Goal: Task Accomplishment & Management: Use online tool/utility

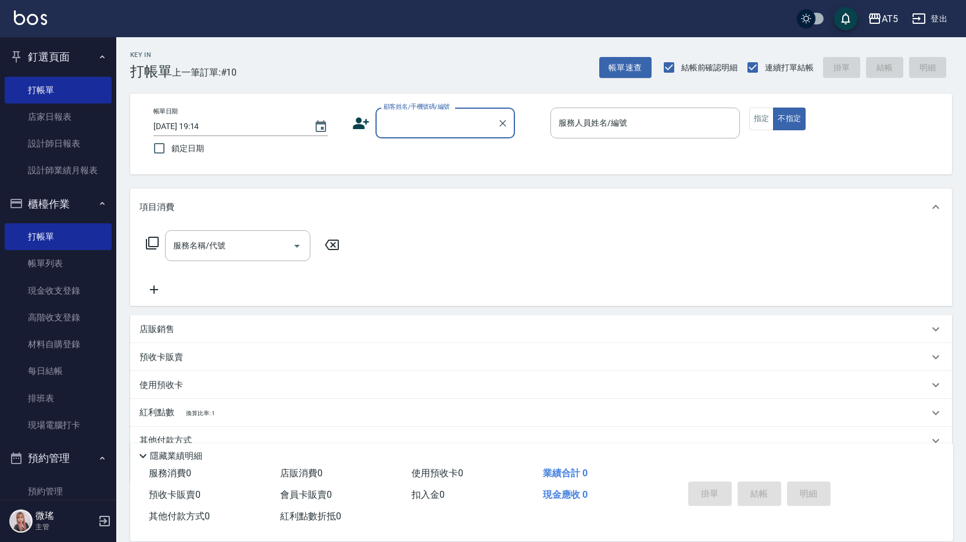
click at [408, 120] on input "顧客姓名/手機號碼/編號" at bounding box center [437, 123] width 112 height 20
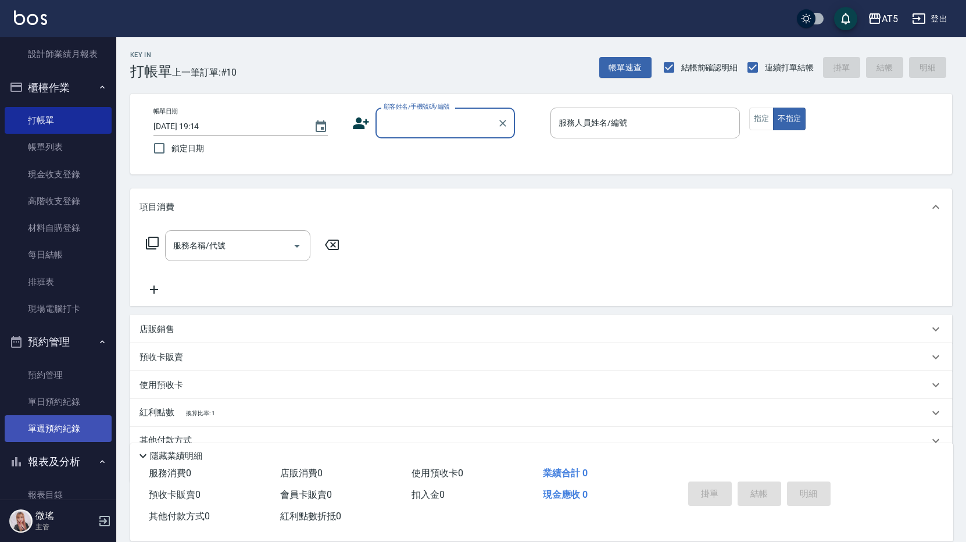
scroll to position [174, 0]
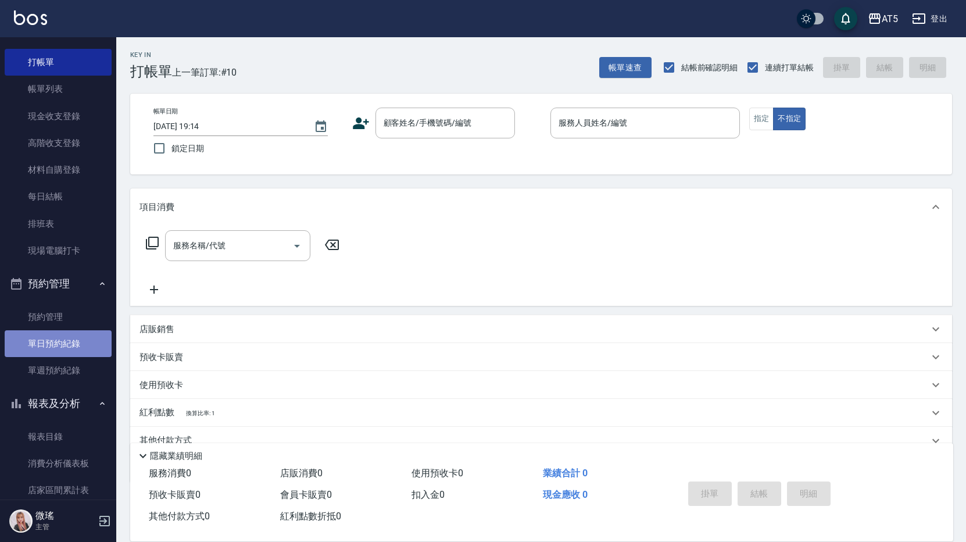
click at [76, 331] on link "單日預約紀錄" at bounding box center [58, 343] width 107 height 27
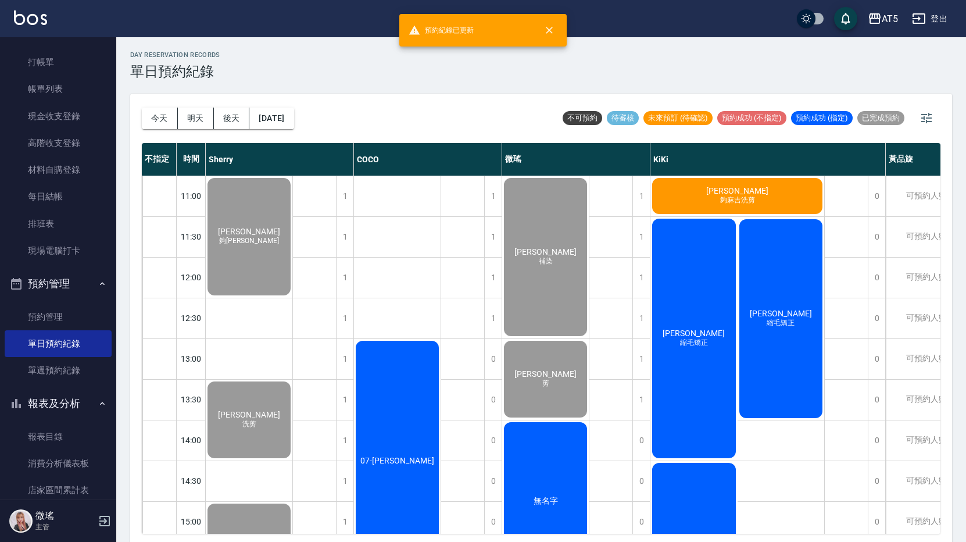
click at [281, 236] on span "夠麻吉洗剪" at bounding box center [249, 241] width 65 height 10
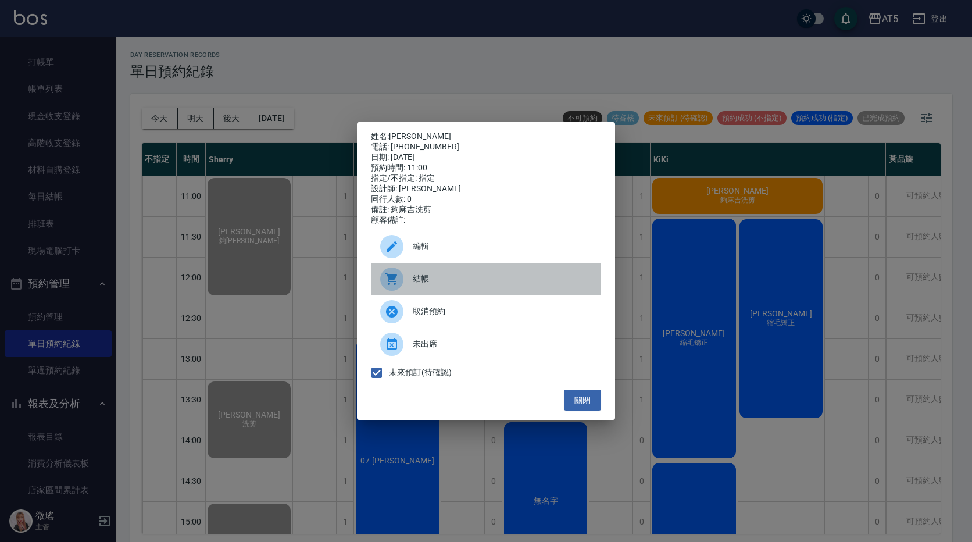
click at [408, 290] on div at bounding box center [396, 278] width 33 height 23
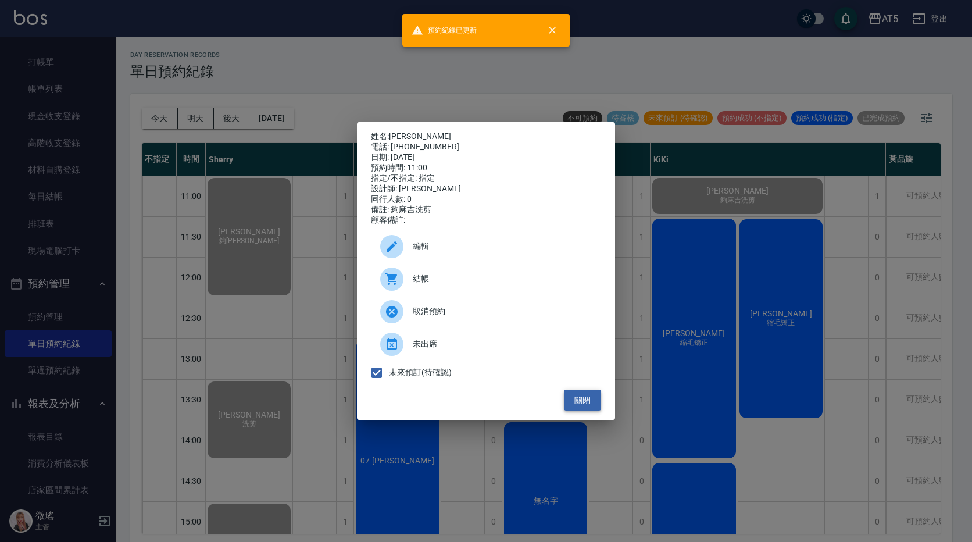
drag, startPoint x: 589, startPoint y: 402, endPoint x: 675, endPoint y: 374, distance: 90.6
click at [589, 401] on button "關閉" at bounding box center [582, 401] width 37 height 22
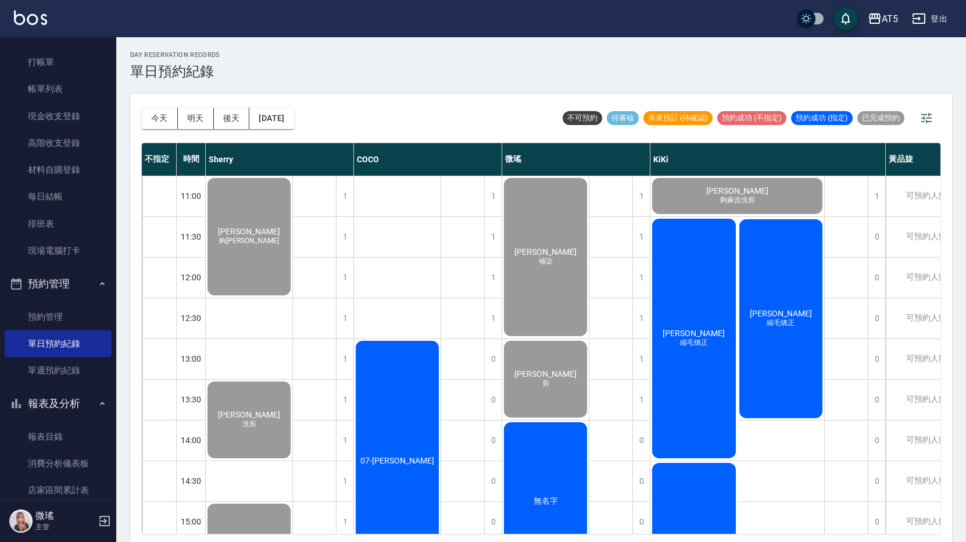
click at [292, 297] on div "Phoebe 縮毛矯正" at bounding box center [249, 236] width 87 height 121
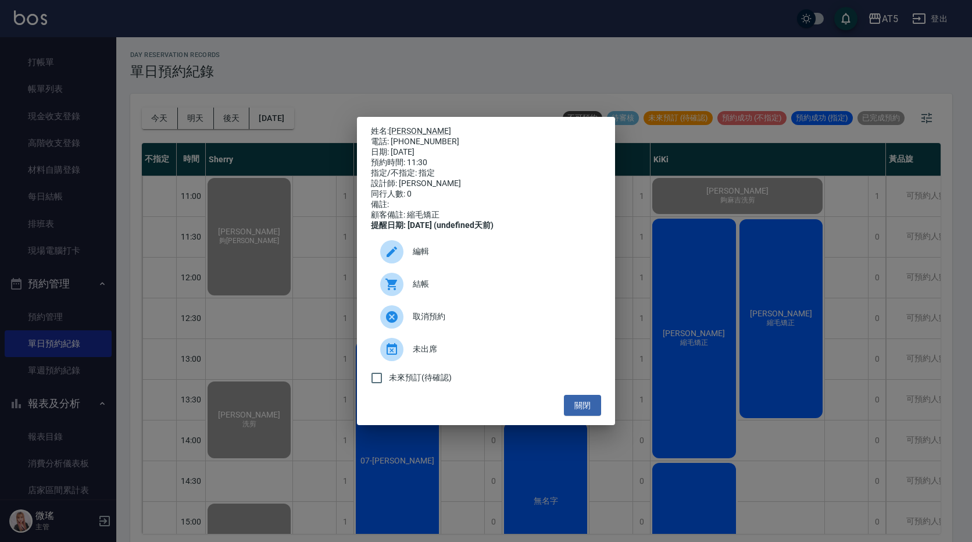
click at [456, 281] on div "結帳" at bounding box center [486, 284] width 230 height 33
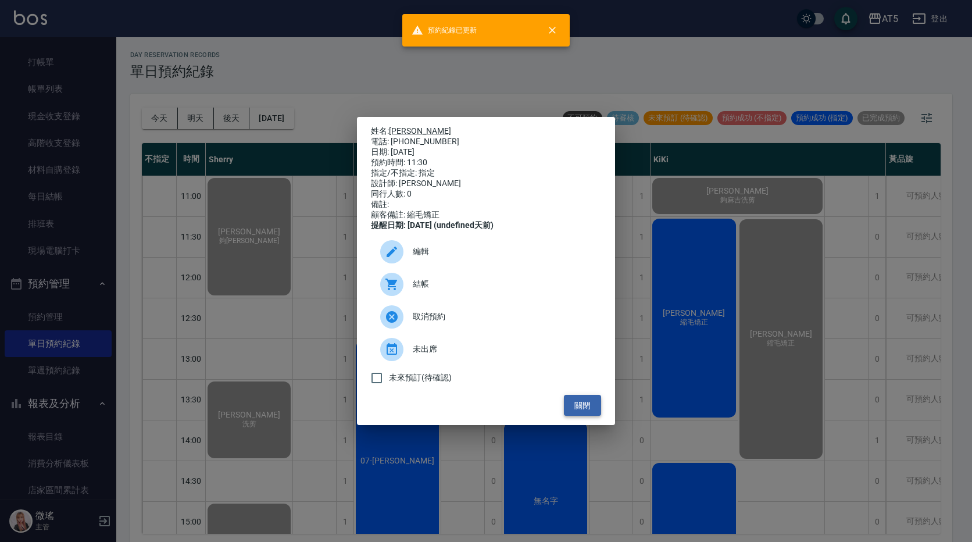
click at [583, 416] on button "關閉" at bounding box center [582, 406] width 37 height 22
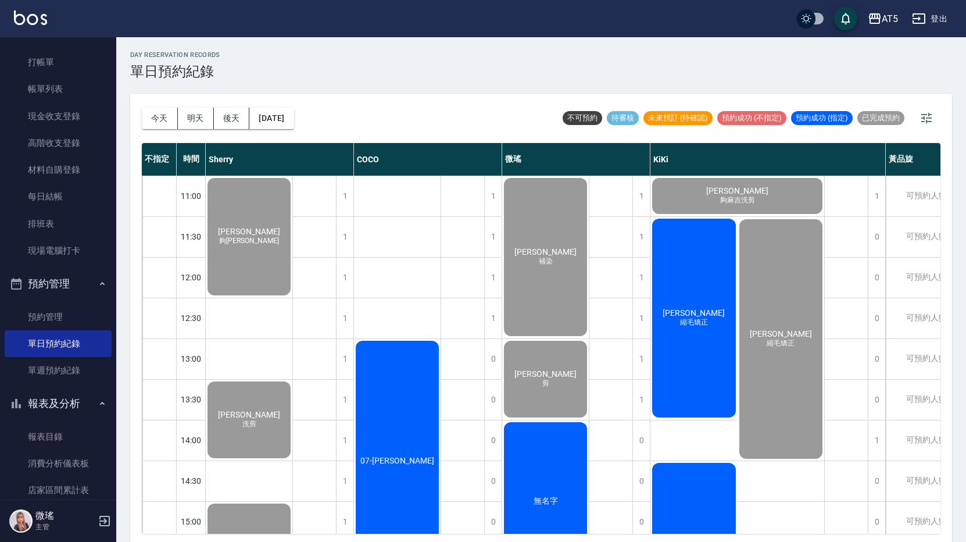
click at [292, 297] on div "吳嘉恩 縮毛矯正" at bounding box center [249, 236] width 87 height 121
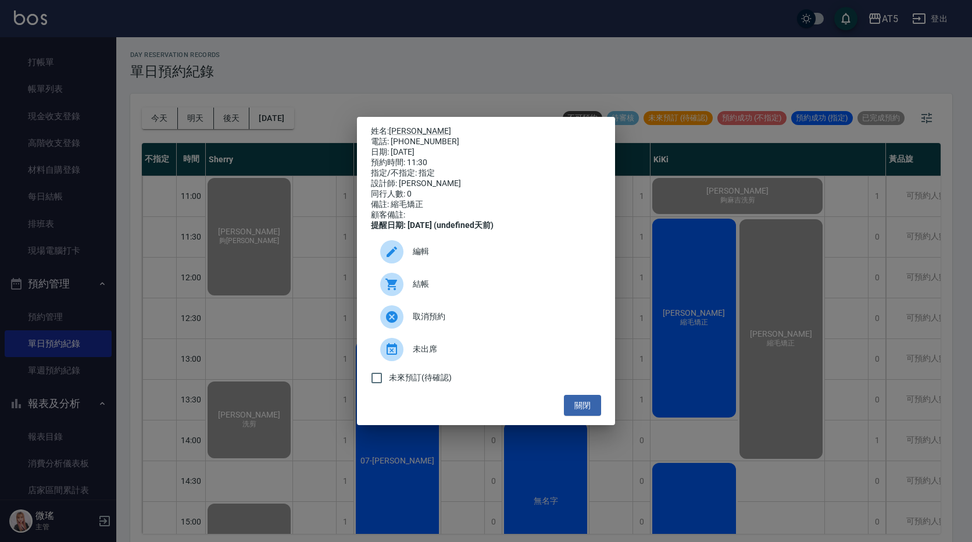
click at [436, 284] on span "結帳" at bounding box center [502, 284] width 179 height 12
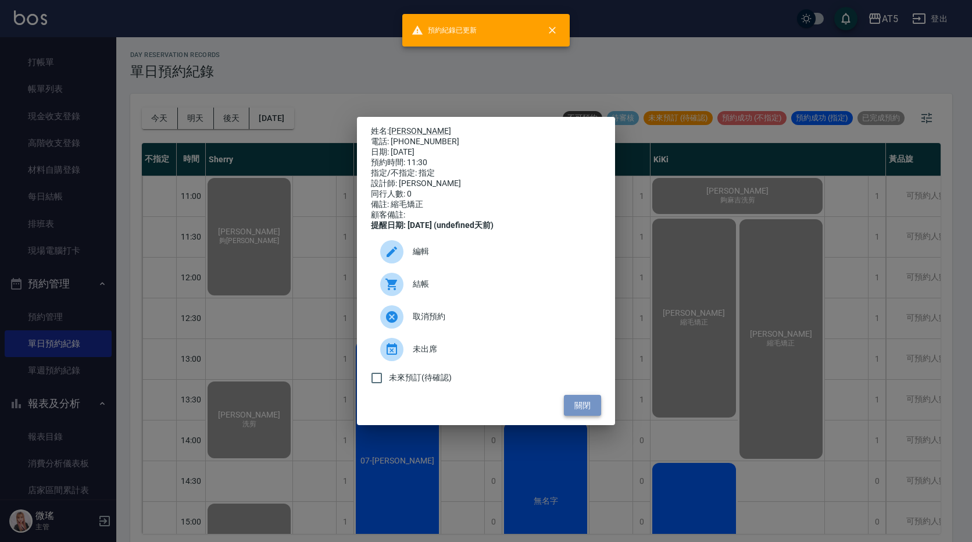
click at [587, 406] on button "關閉" at bounding box center [582, 406] width 37 height 22
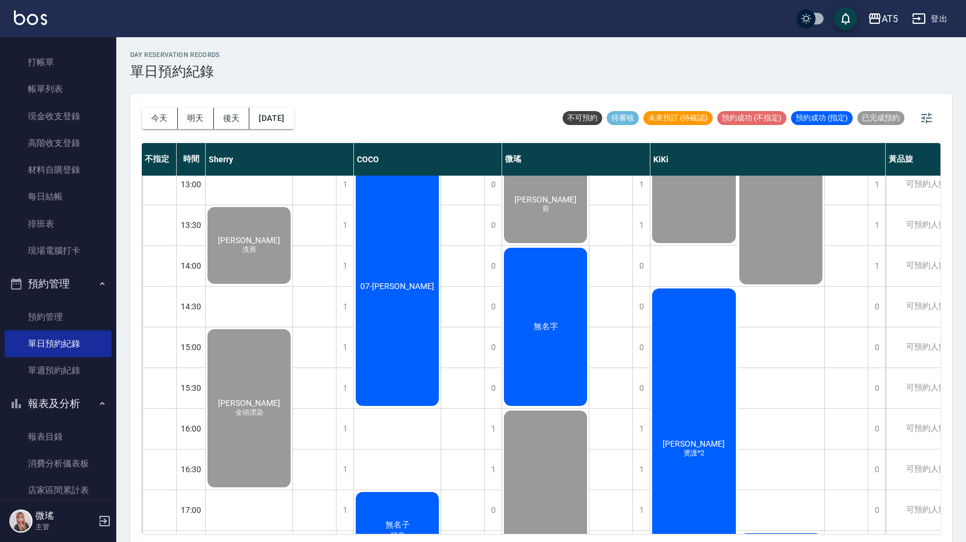
scroll to position [233, 0]
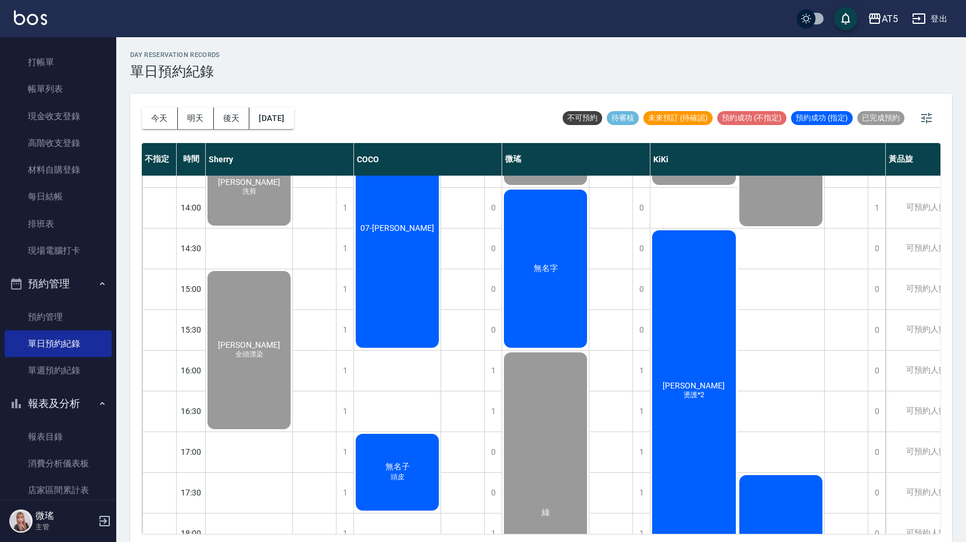
click at [292, 65] on div "林葦婷 燙護*2" at bounding box center [249, 4] width 87 height 121
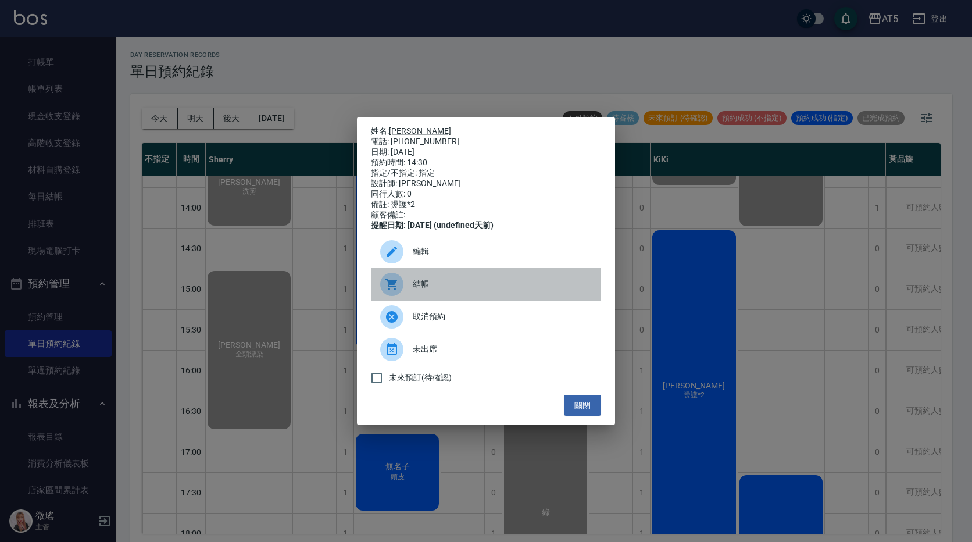
click at [513, 290] on span "結帳" at bounding box center [502, 284] width 179 height 12
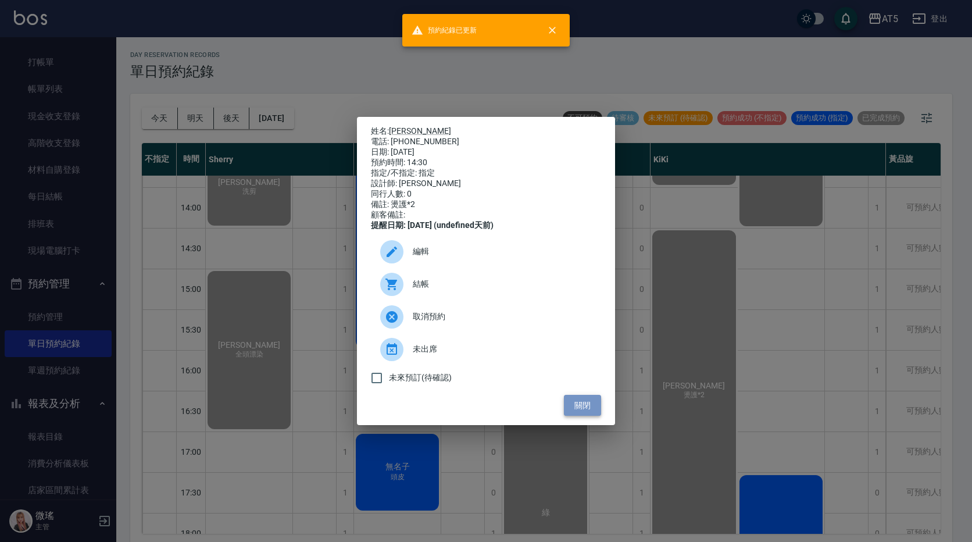
click at [597, 410] on button "關閉" at bounding box center [582, 406] width 37 height 22
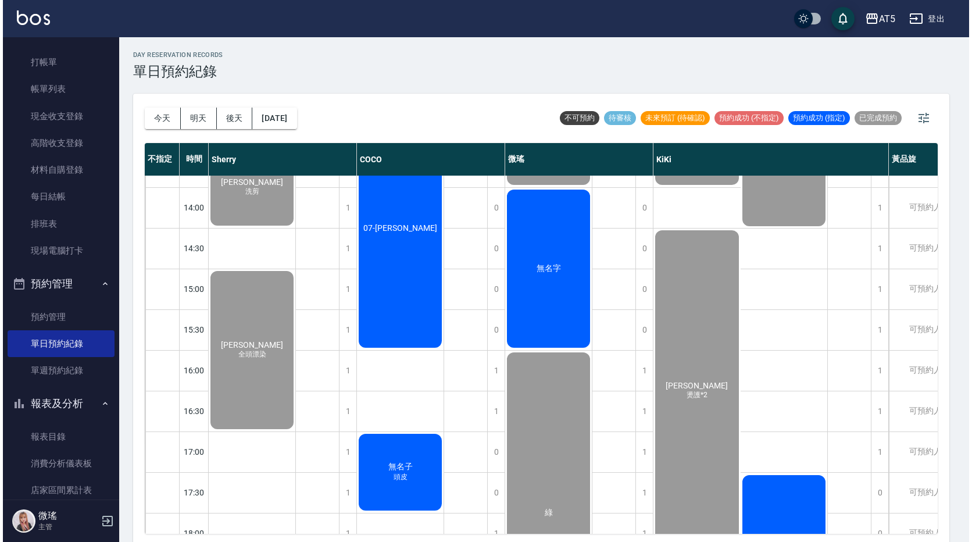
scroll to position [384, 0]
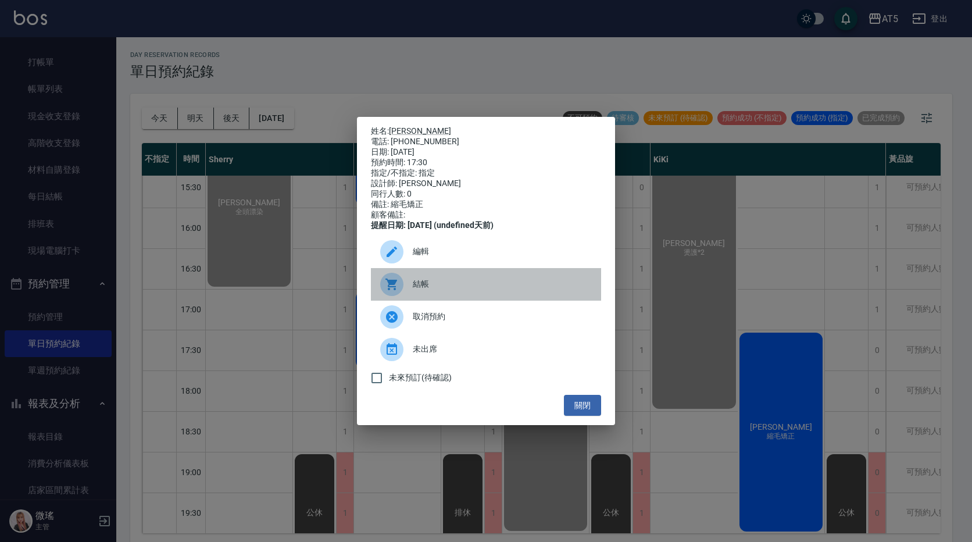
click at [410, 296] on div at bounding box center [396, 284] width 33 height 23
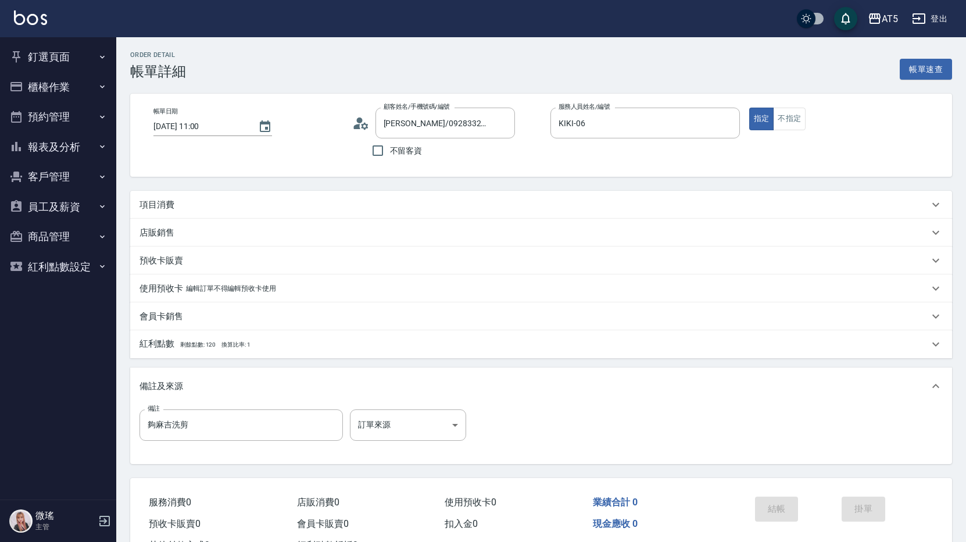
click at [291, 212] on div "項目消費" at bounding box center [541, 205] width 822 height 28
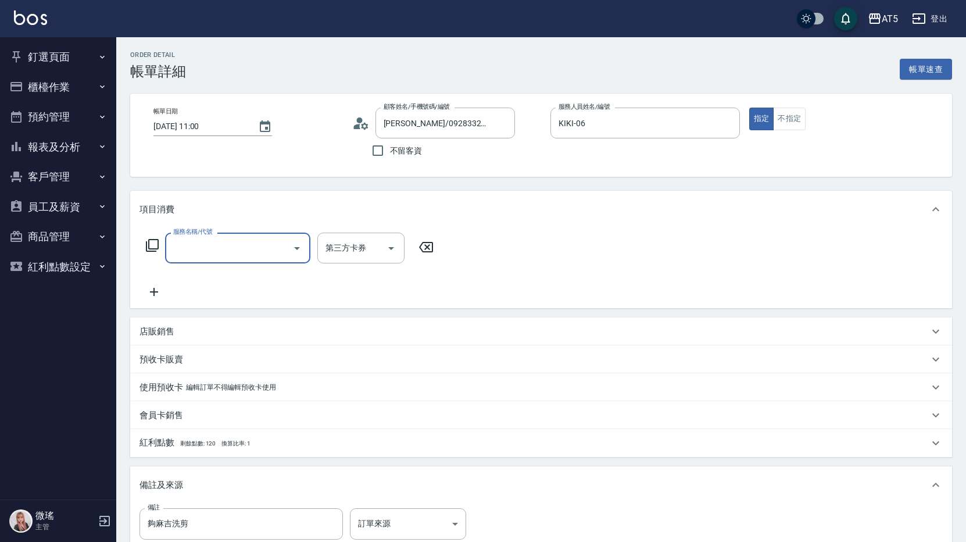
click at [258, 247] on input "服務名稱/代號" at bounding box center [228, 248] width 117 height 20
type input "2"
type input "401"
type input "40"
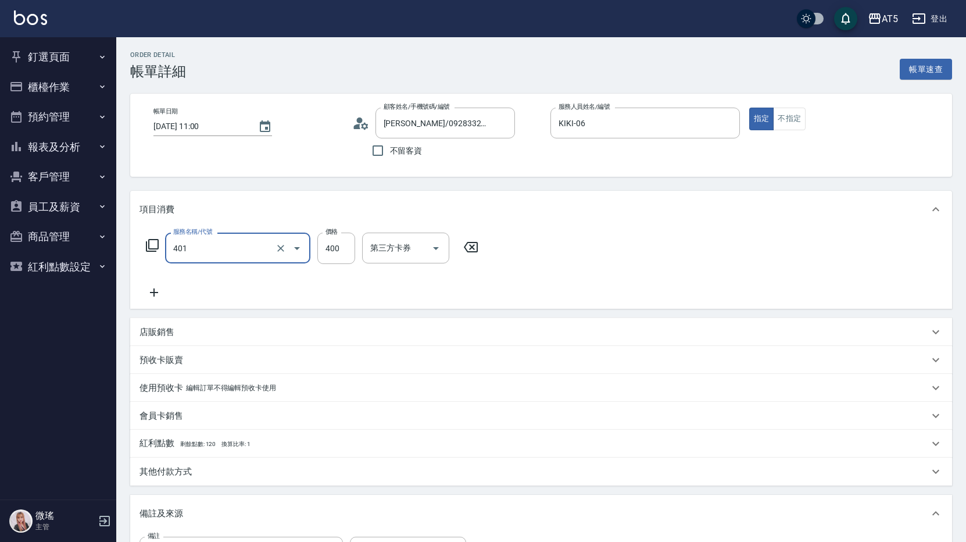
type input "剪髮(401)"
type input "0"
type input "49"
type input "40"
click at [431, 244] on icon "Open" at bounding box center [436, 248] width 14 height 14
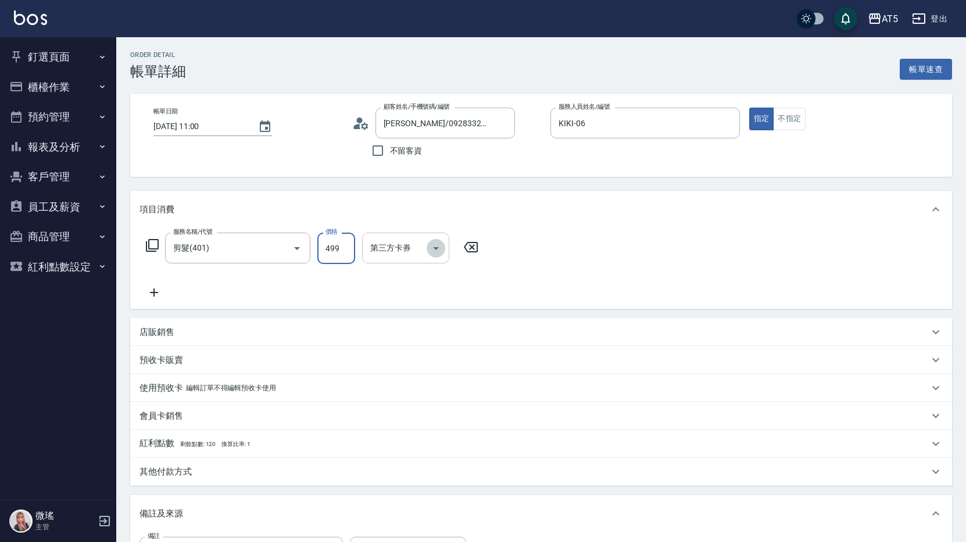
type input "499"
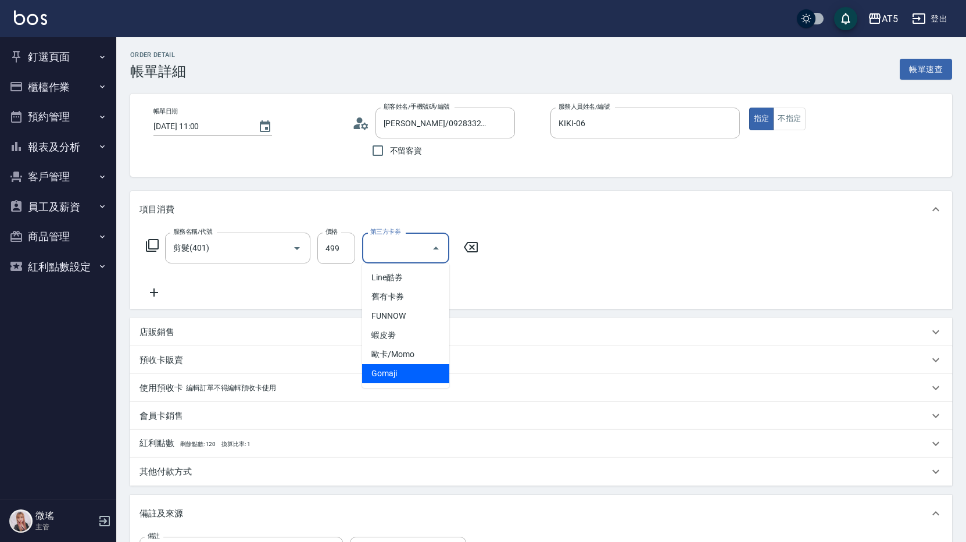
click at [386, 369] on span "Gomaji" at bounding box center [405, 373] width 87 height 19
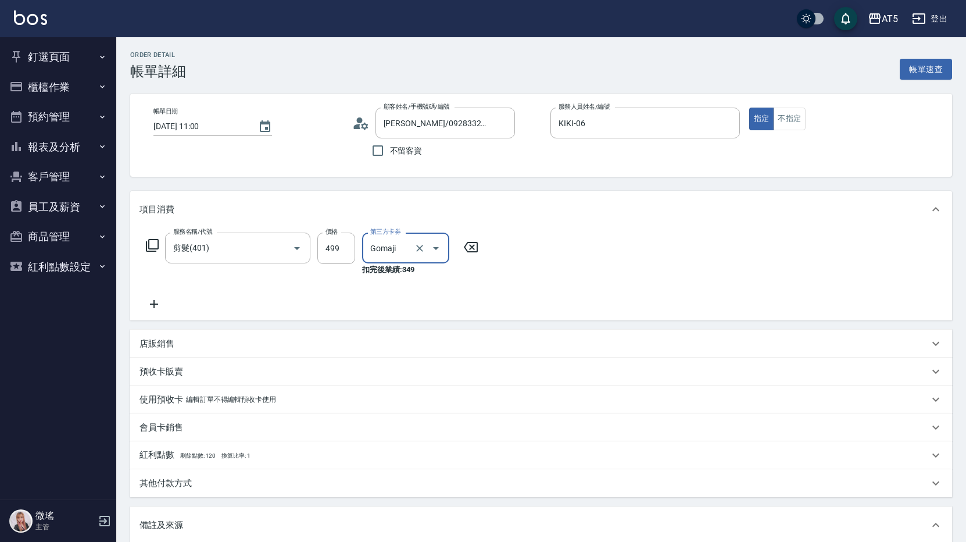
type input "Gomaji"
type input "0"
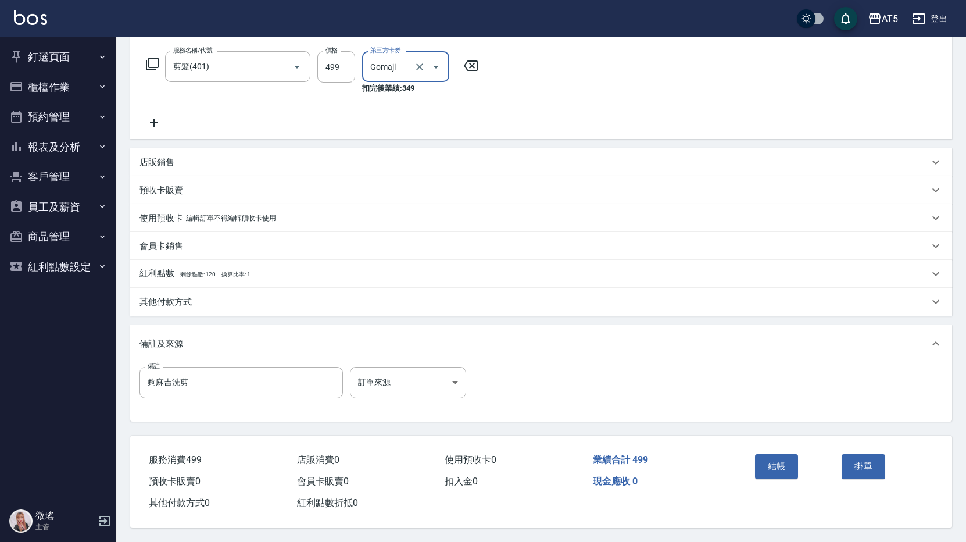
scroll to position [12, 0]
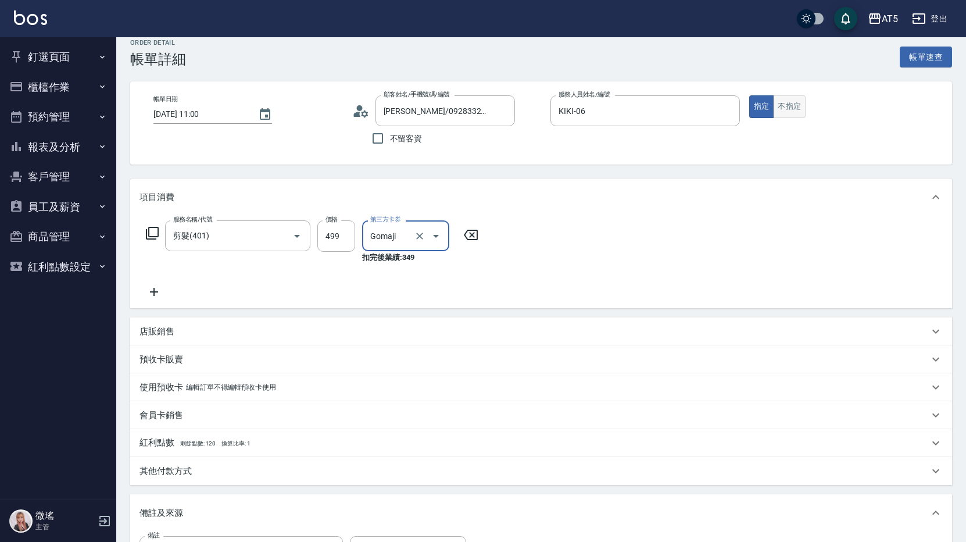
click at [793, 99] on button "不指定" at bounding box center [789, 106] width 33 height 23
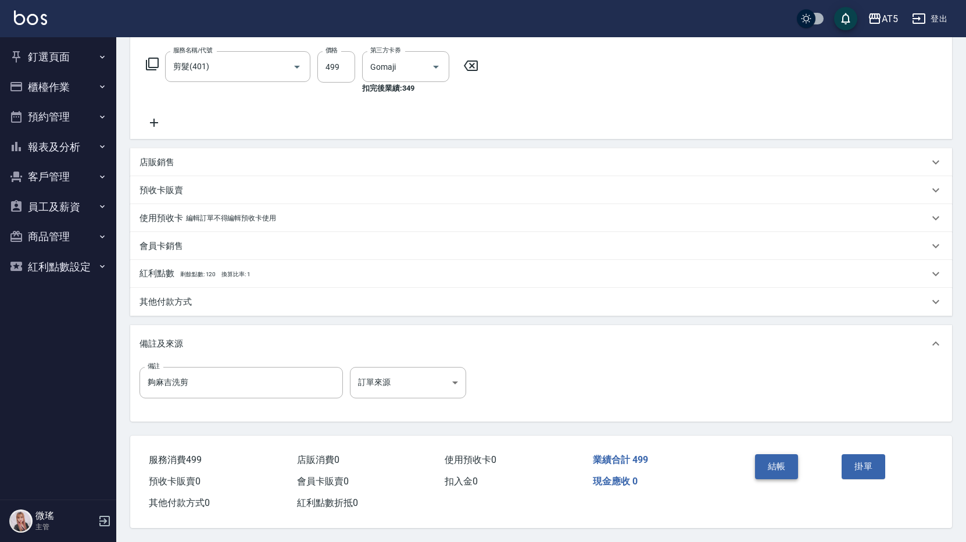
click at [761, 459] on button "結帳" at bounding box center [777, 466] width 44 height 24
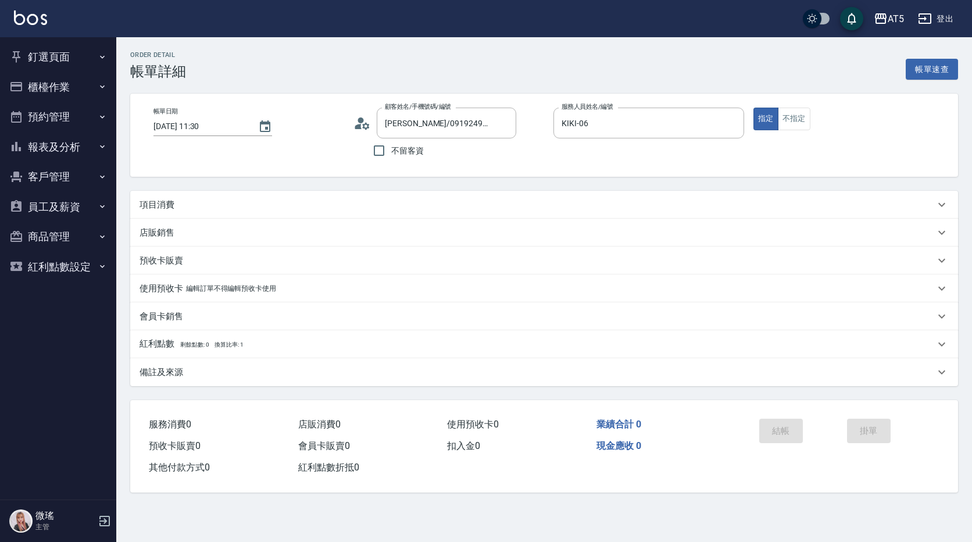
click at [187, 215] on div "項目消費" at bounding box center [544, 205] width 828 height 28
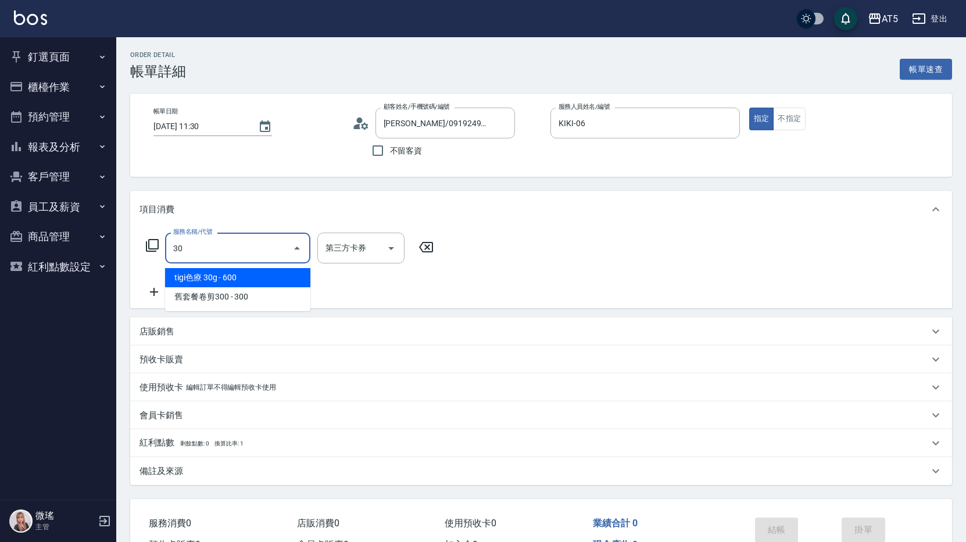
type input "301"
type input "150"
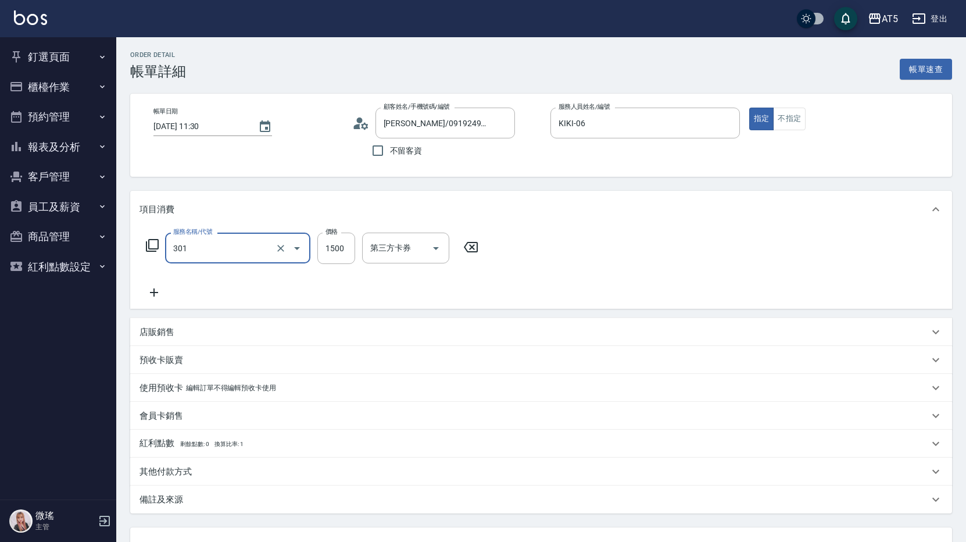
type input "燙髮(301)"
type input "0"
type input "18"
type input "10"
type input "188"
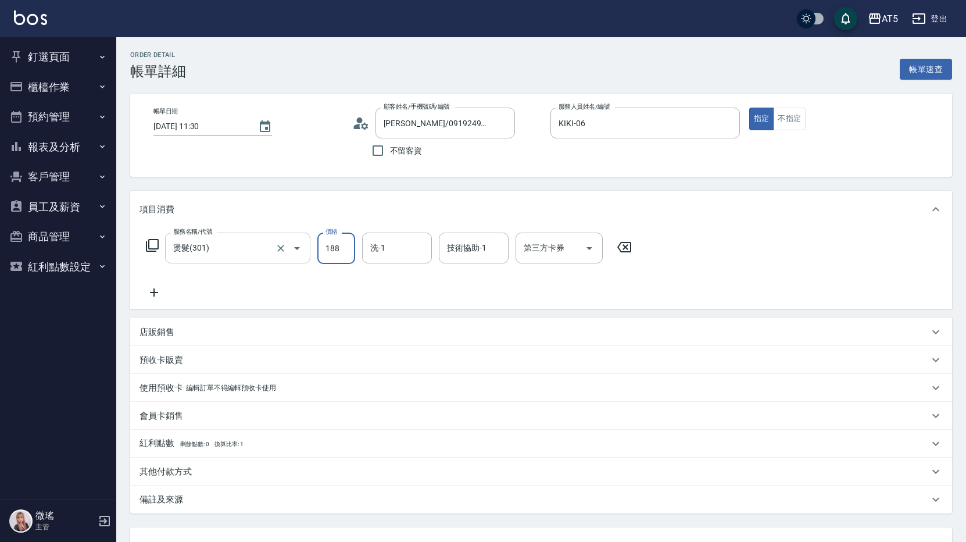
type input "180"
type input "1880"
type input "sandy-03"
click at [415, 248] on input "洗-1" at bounding box center [396, 248] width 59 height 20
type input "sandy-03"
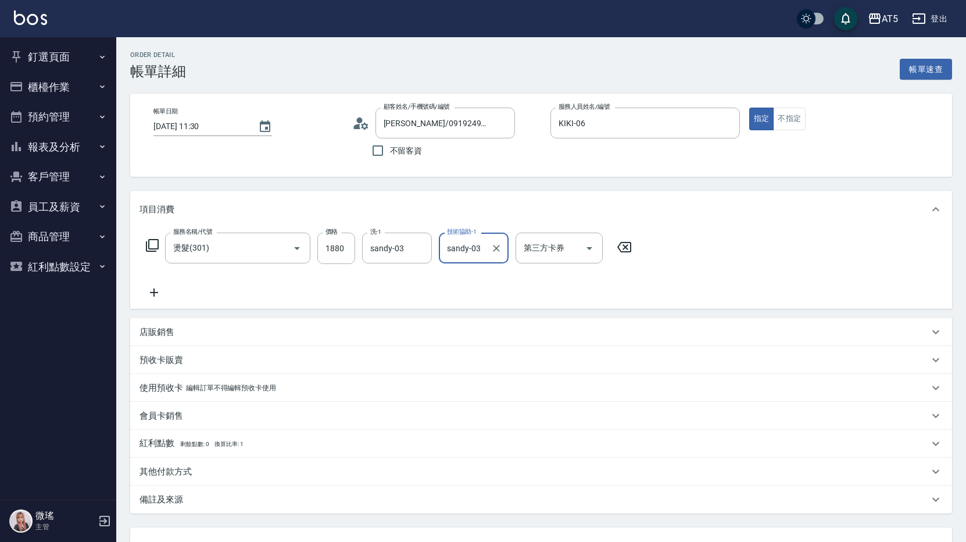
scroll to position [97, 0]
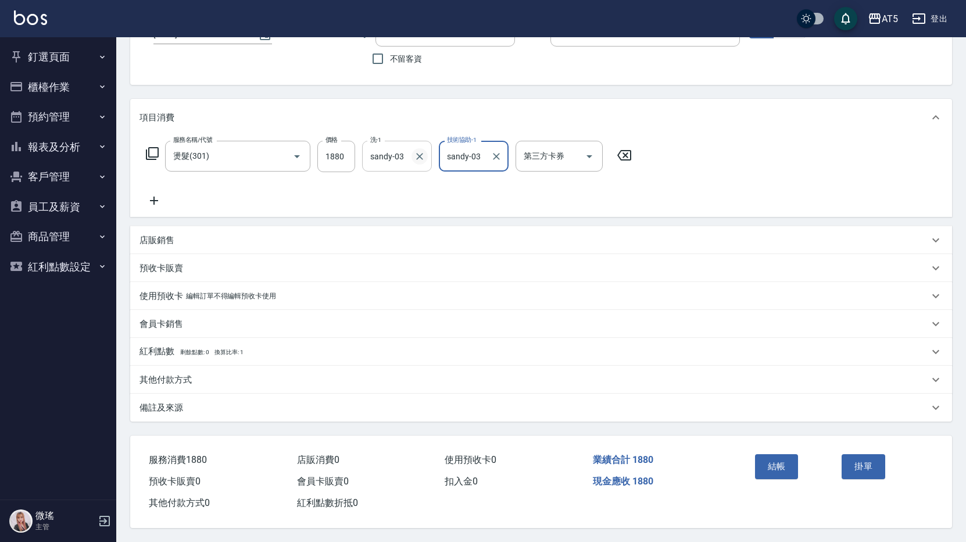
click at [420, 156] on icon "Clear" at bounding box center [420, 157] width 12 height 12
click at [792, 454] on button "結帳" at bounding box center [777, 466] width 44 height 24
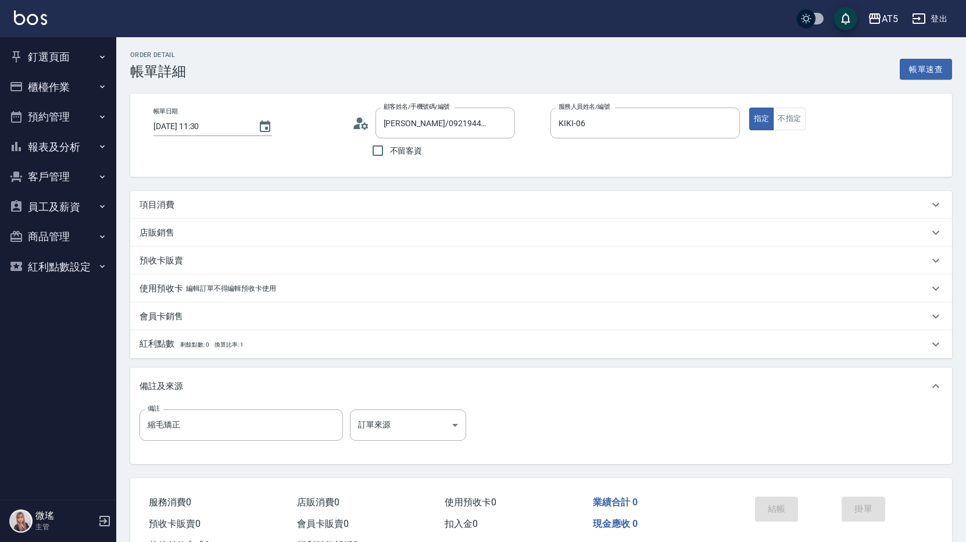
drag, startPoint x: 0, startPoint y: 0, endPoint x: 375, endPoint y: 195, distance: 422.6
click at [375, 195] on div "項目消費" at bounding box center [541, 205] width 822 height 28
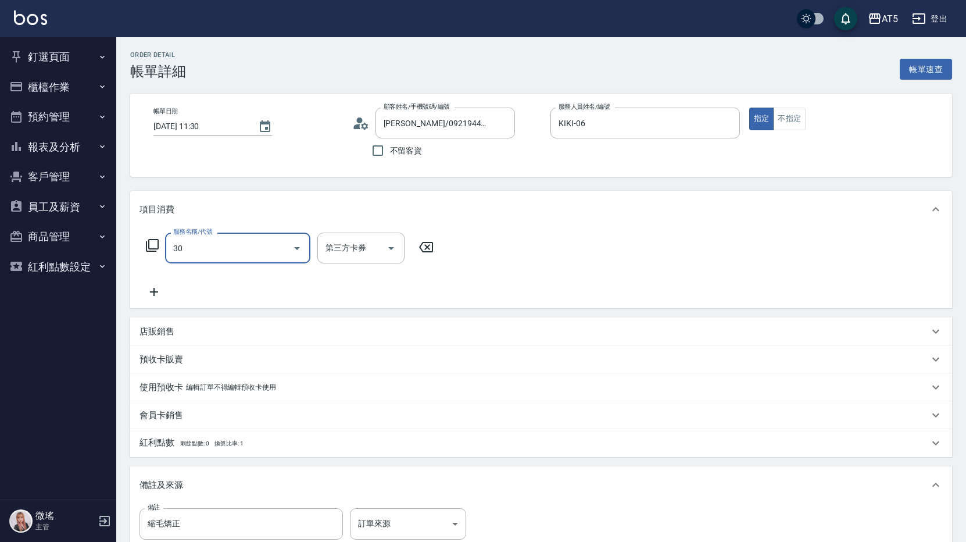
type input "301"
type input "150"
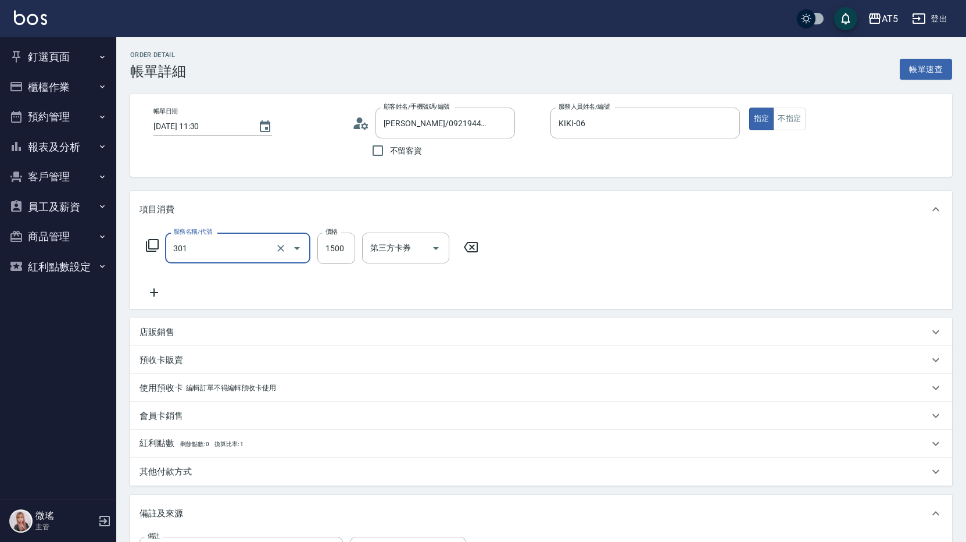
type input "燙髮(301)"
type input "0"
type input "18"
type input "10"
type input "188"
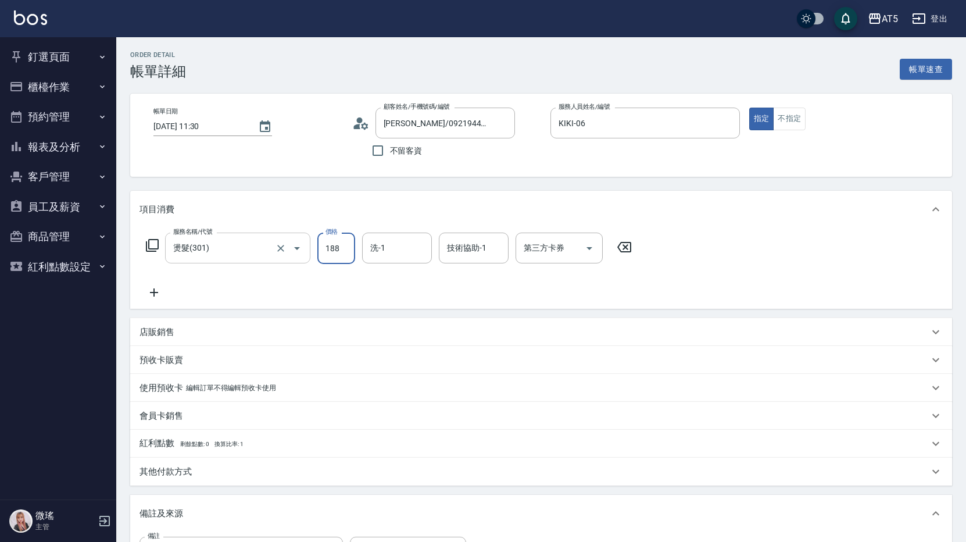
type input "180"
type input "1880"
type input "sandy-03"
click at [389, 253] on input "洗-1" at bounding box center [396, 248] width 59 height 20
type input "sandy-03"
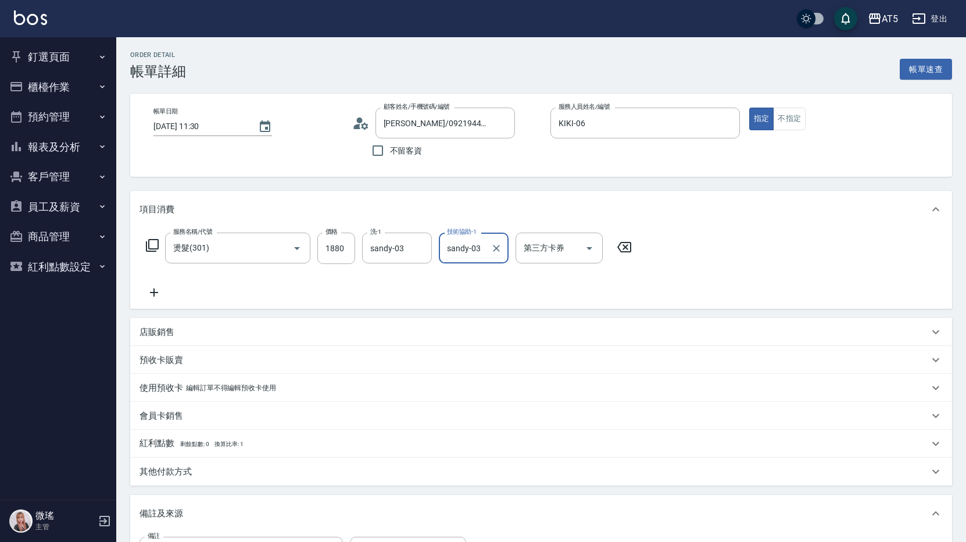
scroll to position [116, 0]
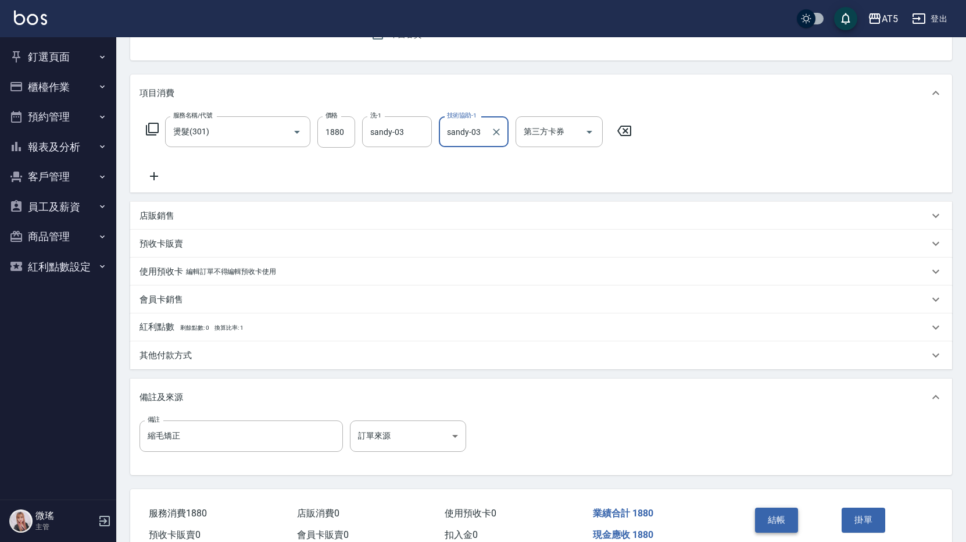
click at [781, 527] on button "結帳" at bounding box center [777, 520] width 44 height 24
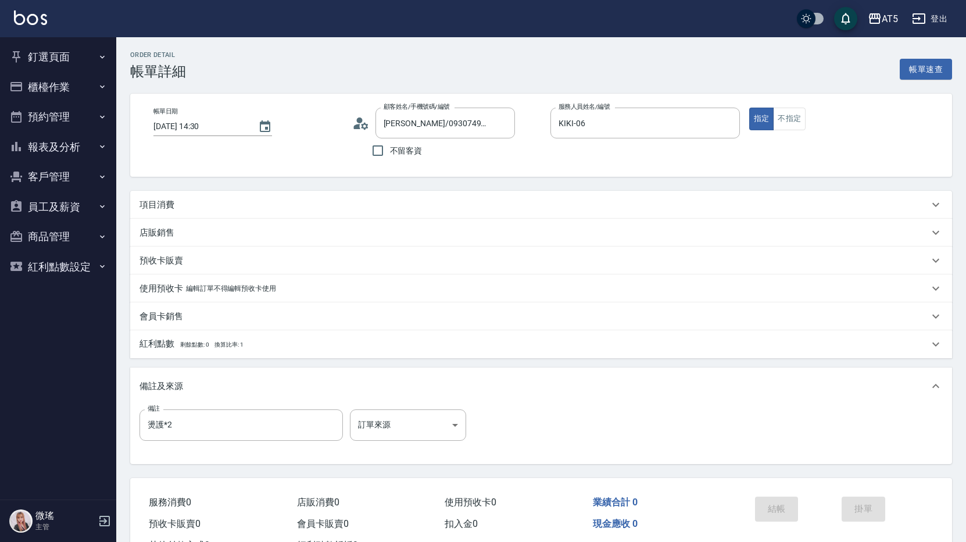
click at [439, 191] on div "項目消費" at bounding box center [541, 205] width 822 height 28
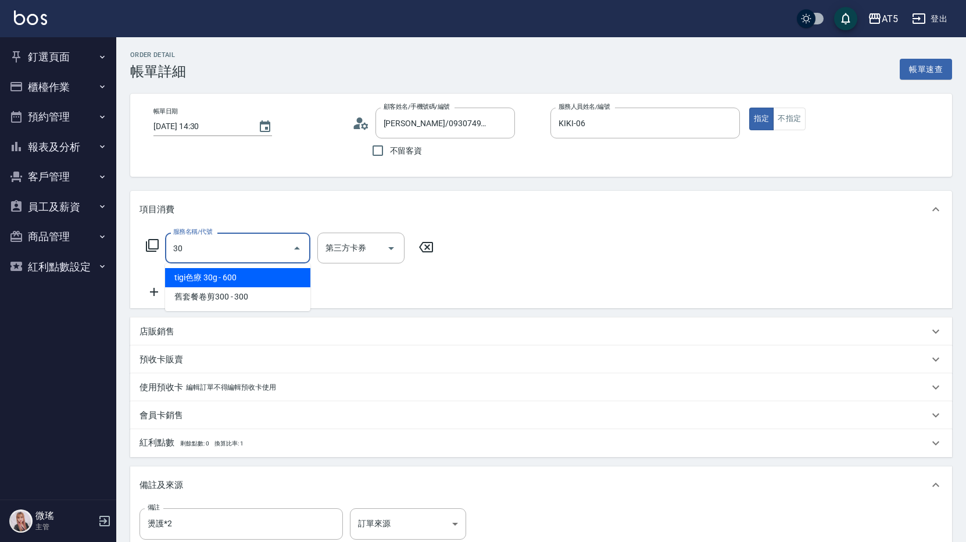
type input "301"
type input "150"
type input "燙髮(301)"
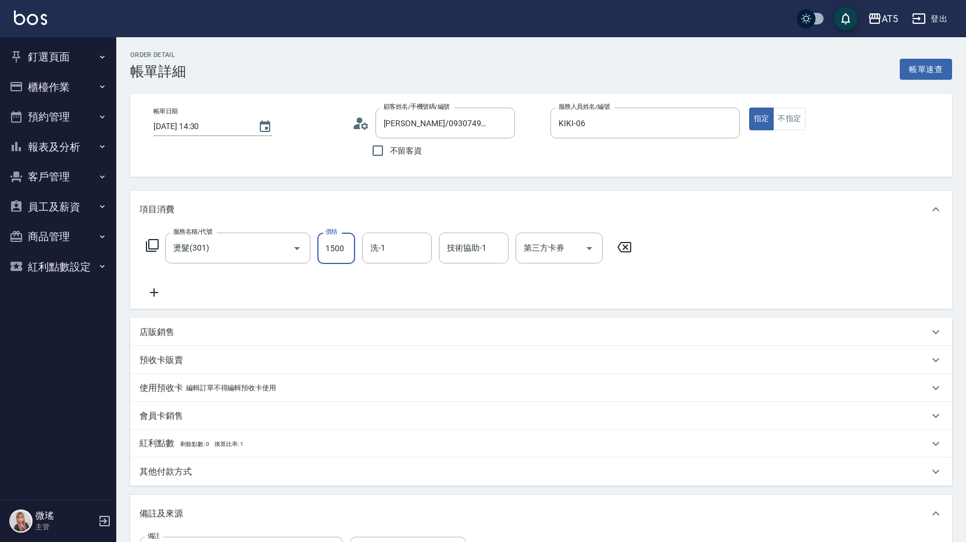
click at [151, 290] on icon at bounding box center [154, 292] width 29 height 14
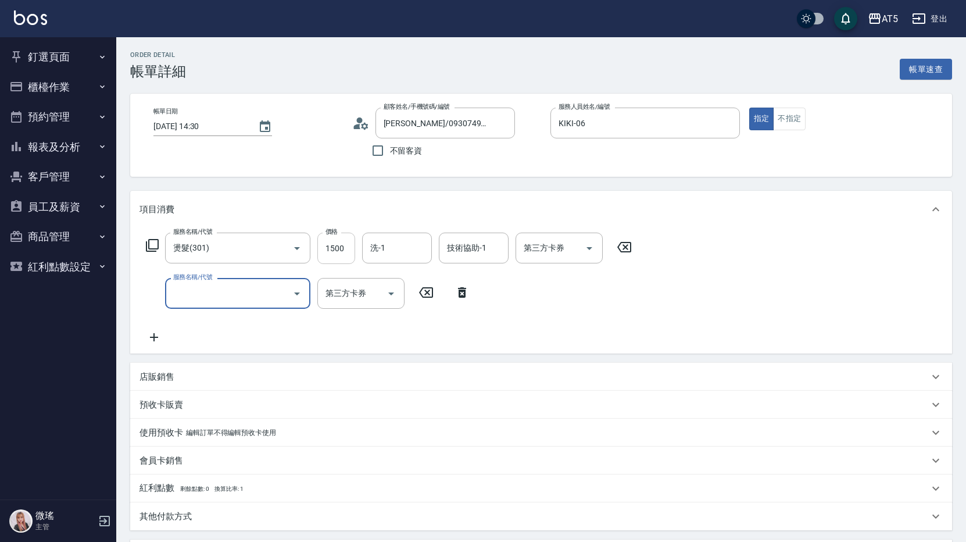
click at [351, 249] on input "1500" at bounding box center [336, 248] width 38 height 31
type input "0"
type input "20"
type input "200"
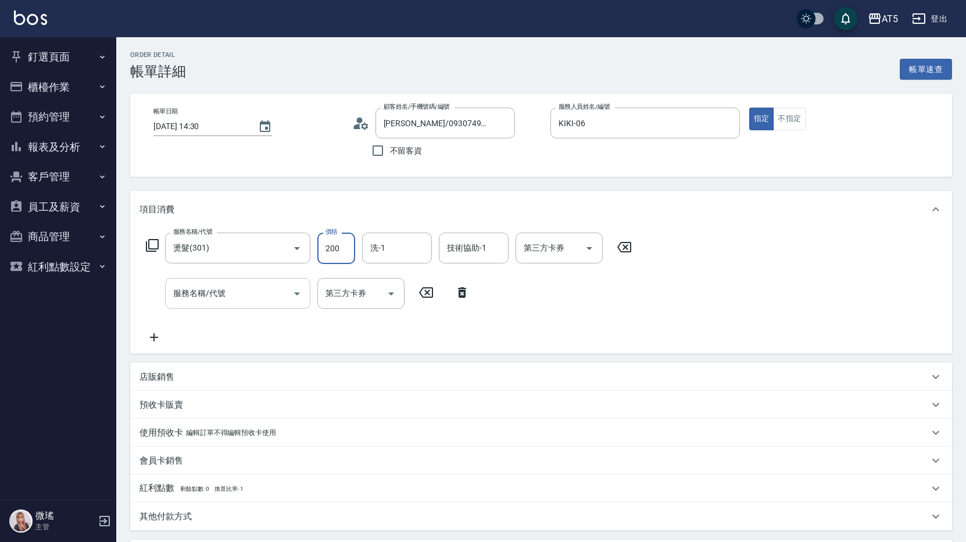
type input "200"
type input "2000"
click at [234, 290] on input "服務名稱/代號" at bounding box center [228, 293] width 117 height 20
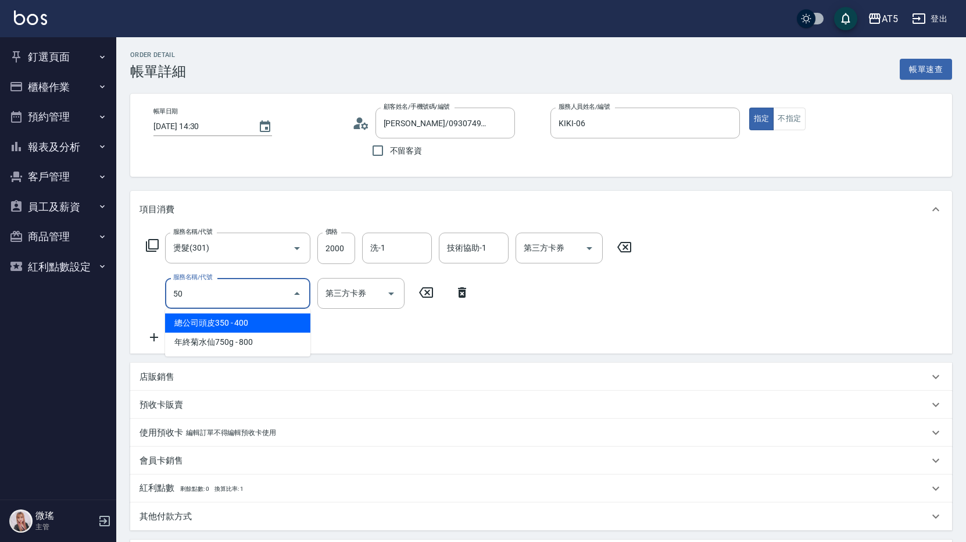
type input "501"
type input "300"
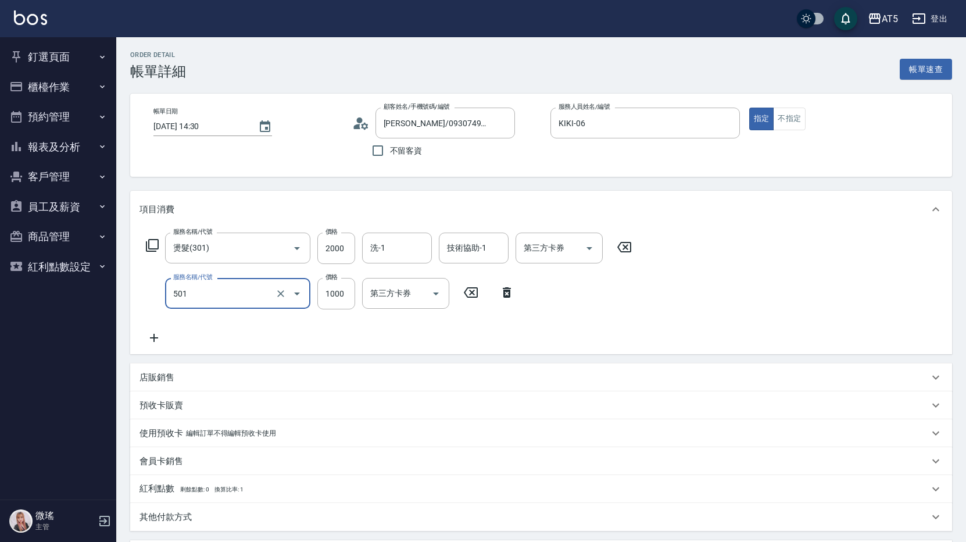
type input "染髮(501)"
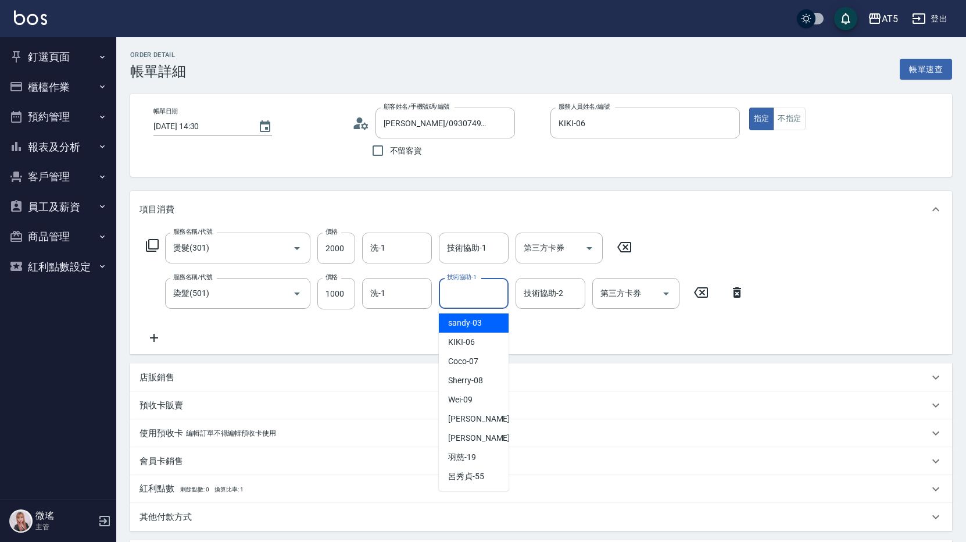
click at [484, 291] on input "技術協助-1" at bounding box center [473, 293] width 59 height 20
type input "sandy-03"
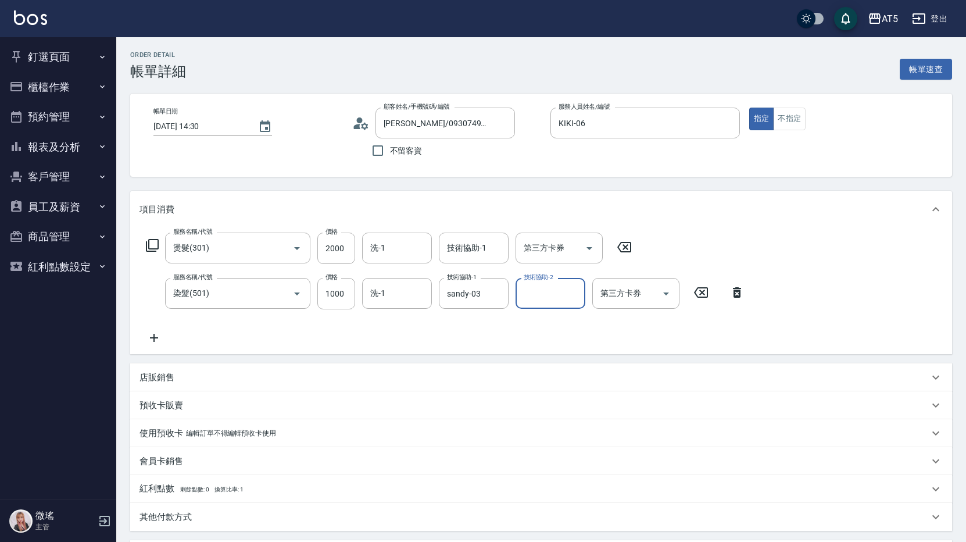
click at [159, 338] on icon at bounding box center [154, 338] width 29 height 14
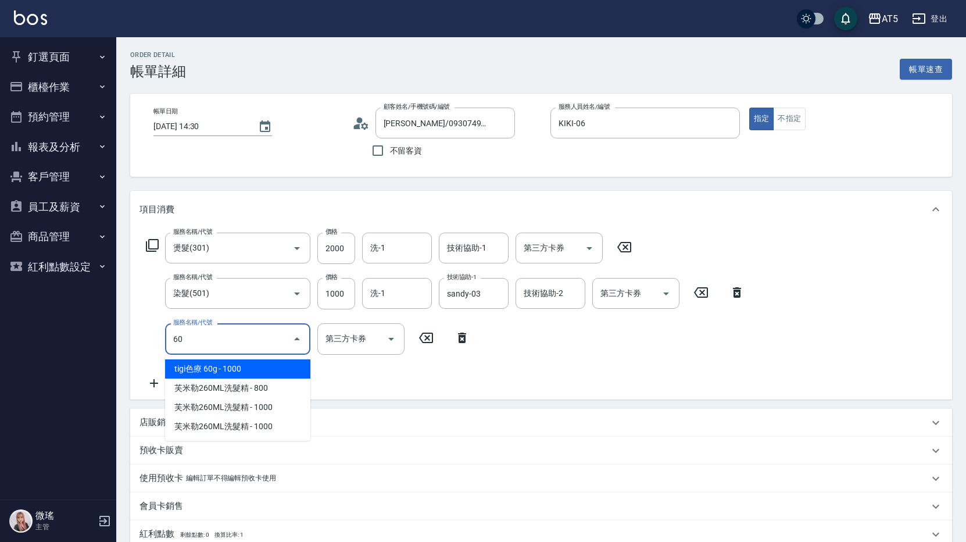
type input "602"
type input "400"
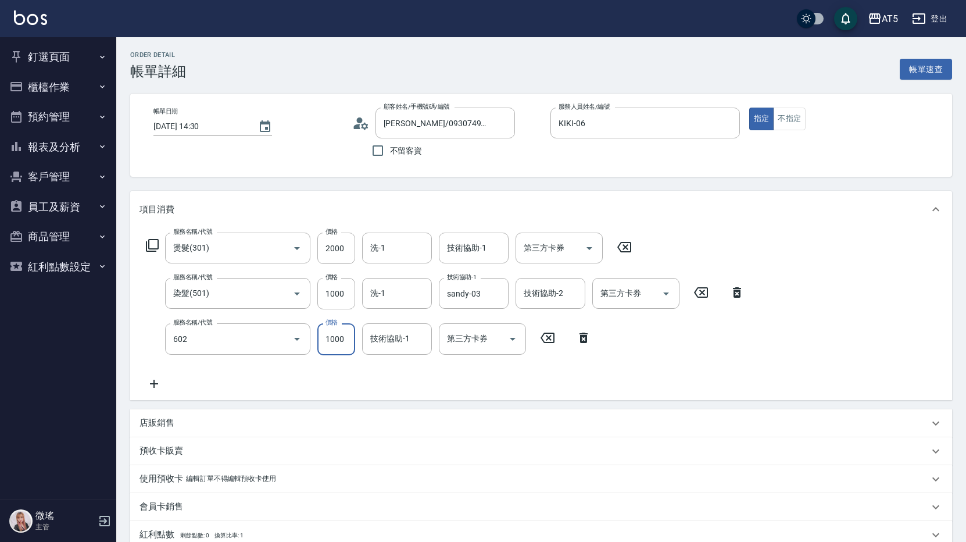
type input "自備鉑金(602)"
type input "300"
type input "0"
click at [152, 384] on icon at bounding box center [154, 384] width 8 height 8
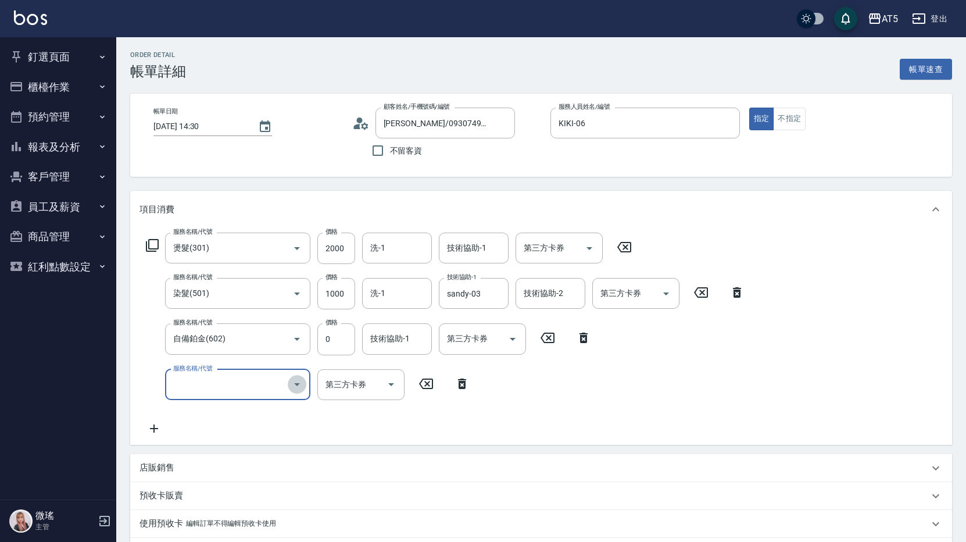
click at [294, 381] on icon "Open" at bounding box center [297, 384] width 14 height 14
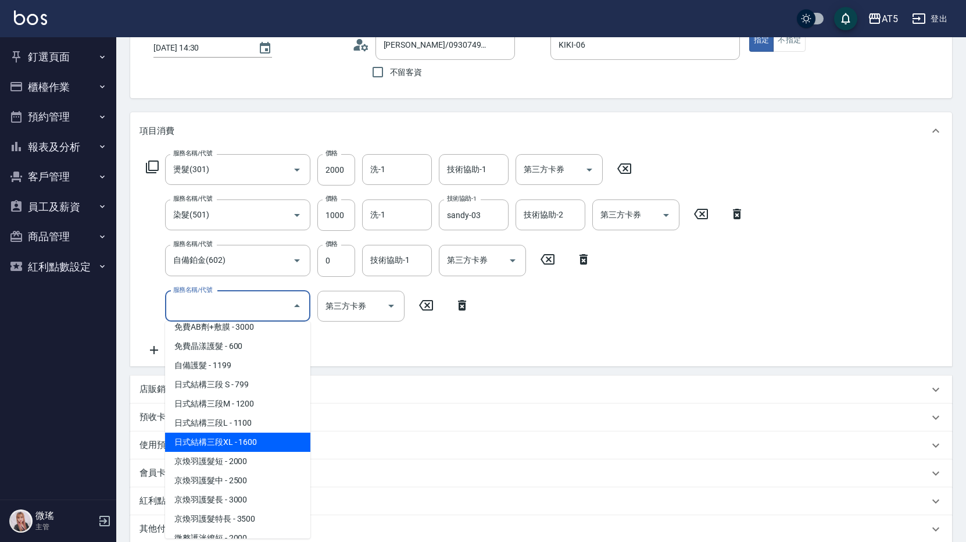
scroll to position [988, 0]
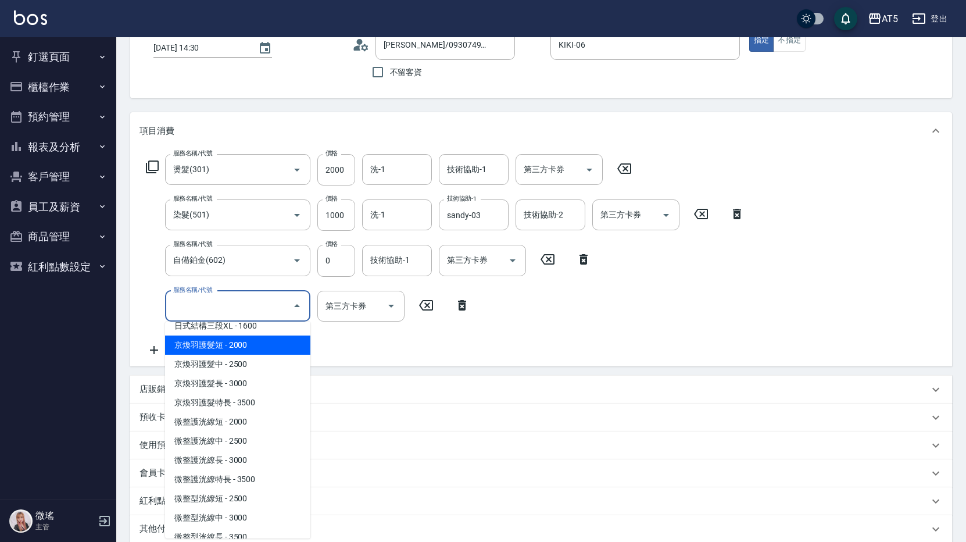
click at [235, 349] on span "京煥羽護髮短 - 2000" at bounding box center [237, 345] width 145 height 19
type input "500"
type input "京煥羽護髮短(629)"
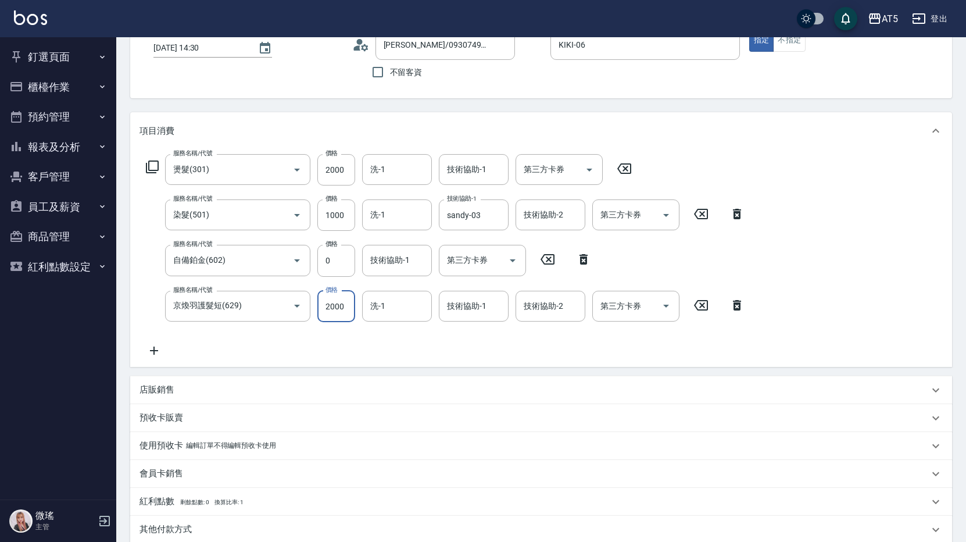
click at [349, 307] on input "2000" at bounding box center [336, 306] width 38 height 31
type input "0"
type input "300"
type input "0"
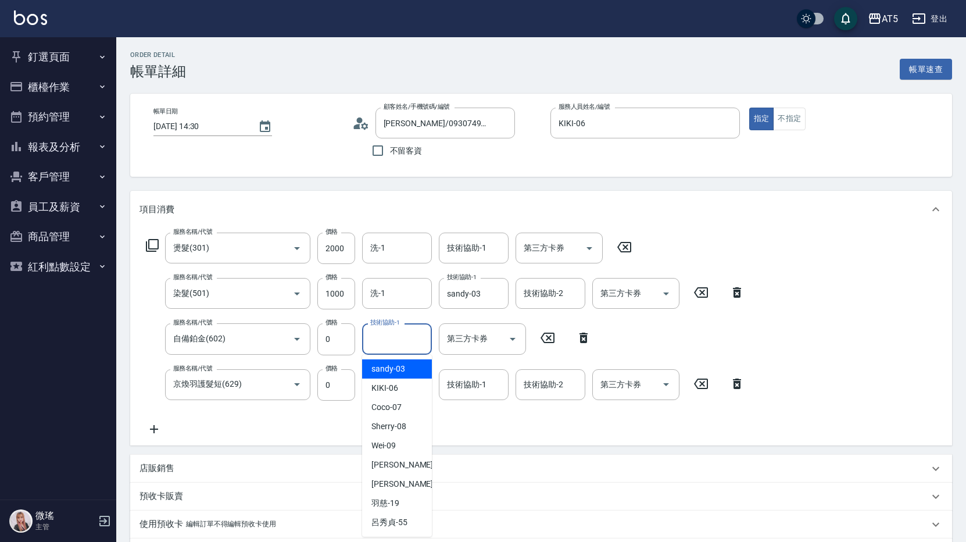
click at [408, 342] on input "技術協助-1" at bounding box center [396, 339] width 59 height 20
type input "sandy-03"
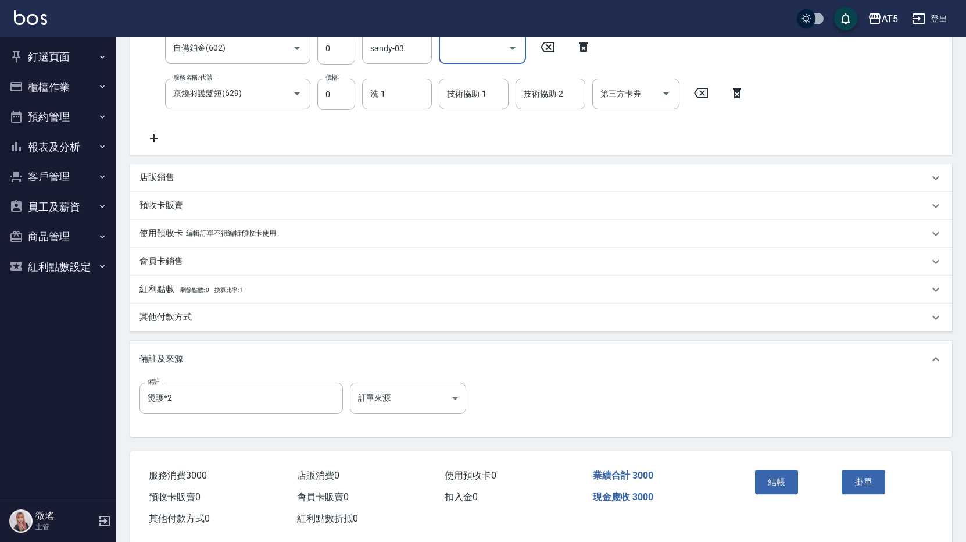
scroll to position [312, 0]
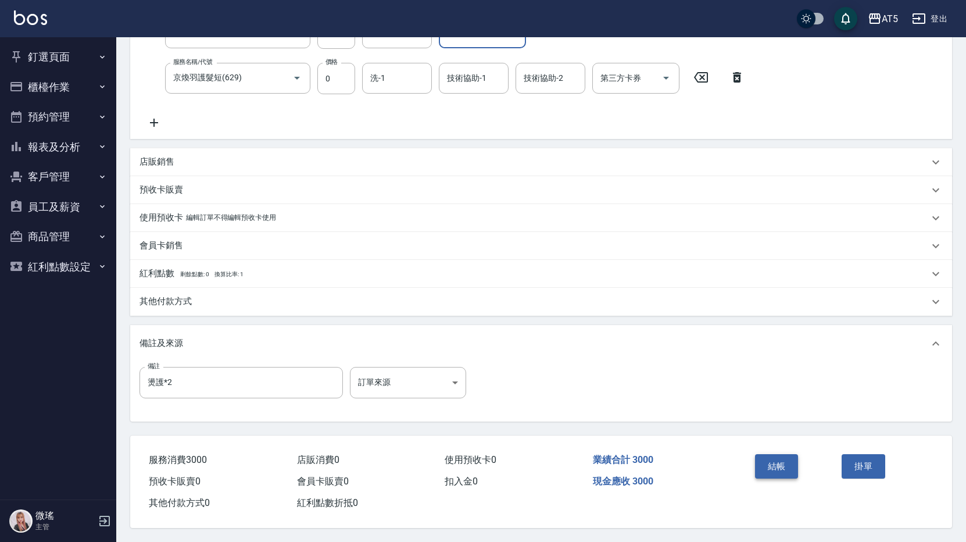
click at [791, 463] on button "結帳" at bounding box center [777, 466] width 44 height 24
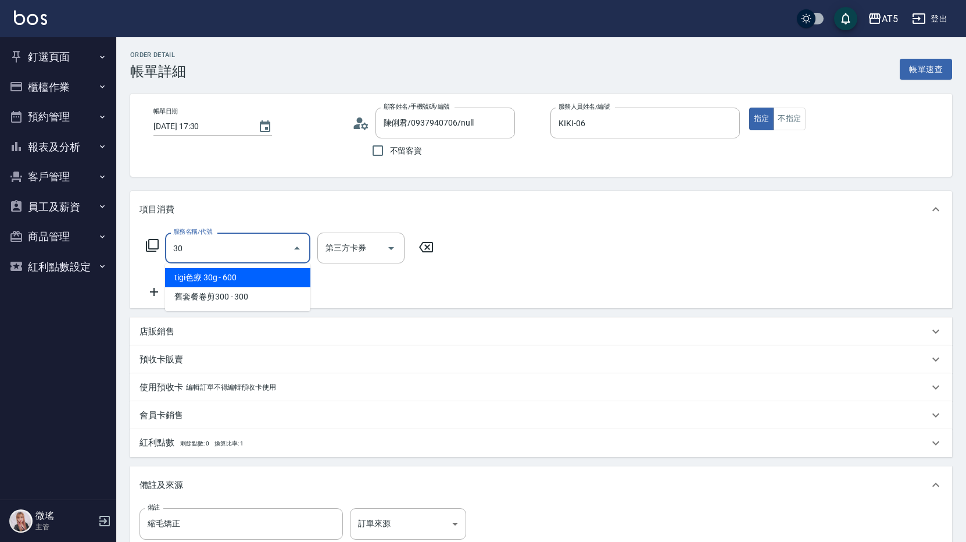
type input "301"
type input "150"
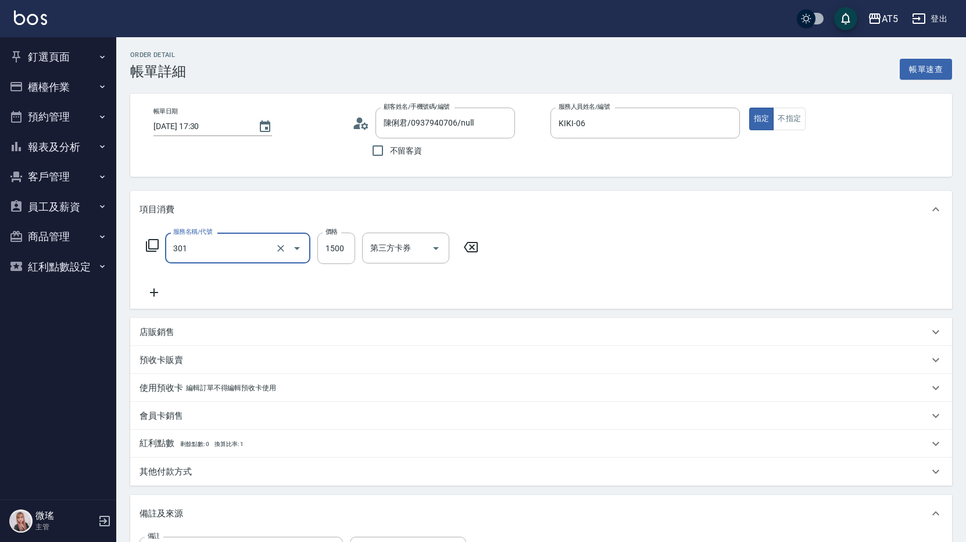
type input "燙髮(301)"
click at [226, 250] on input "燙髮(301)" at bounding box center [221, 248] width 102 height 20
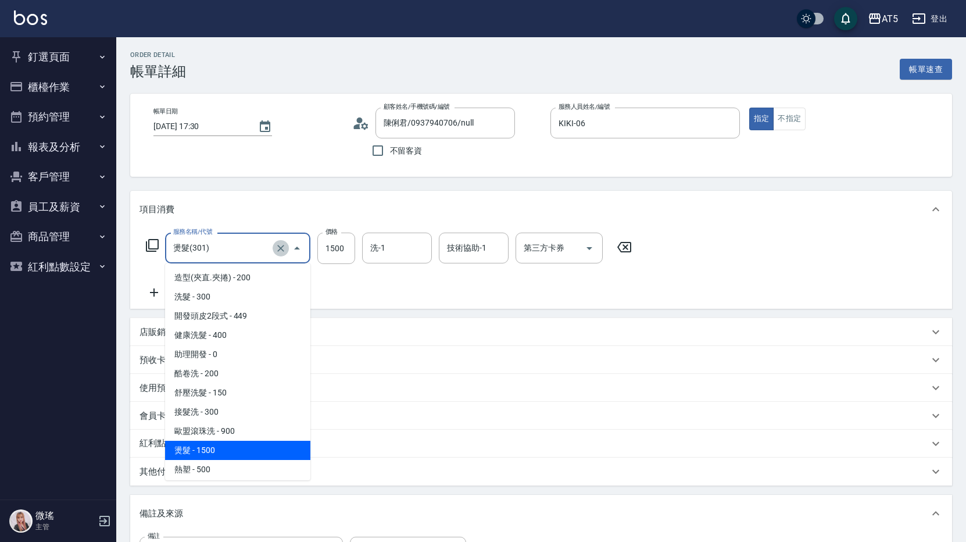
click at [277, 244] on icon "Clear" at bounding box center [281, 248] width 12 height 12
type input "40"
type input "0"
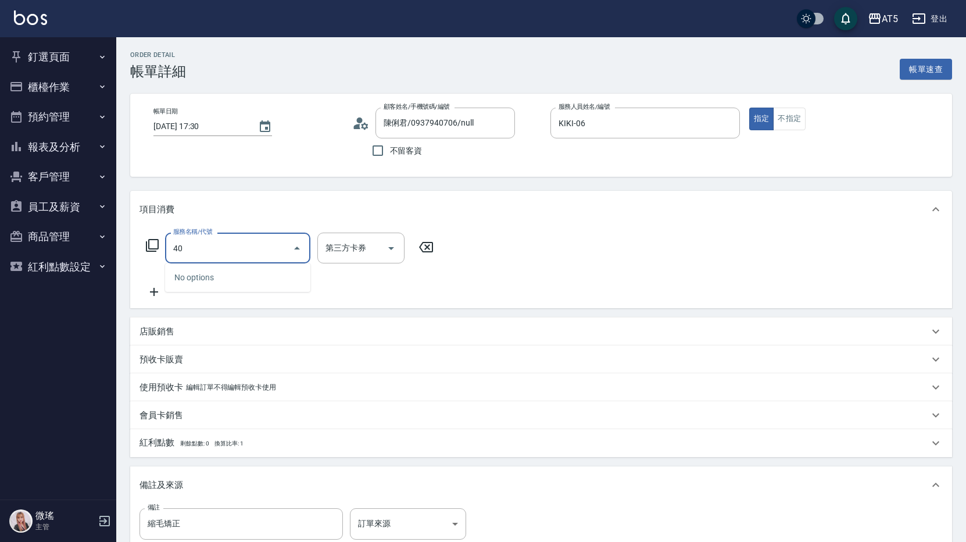
type input "401"
type input "40"
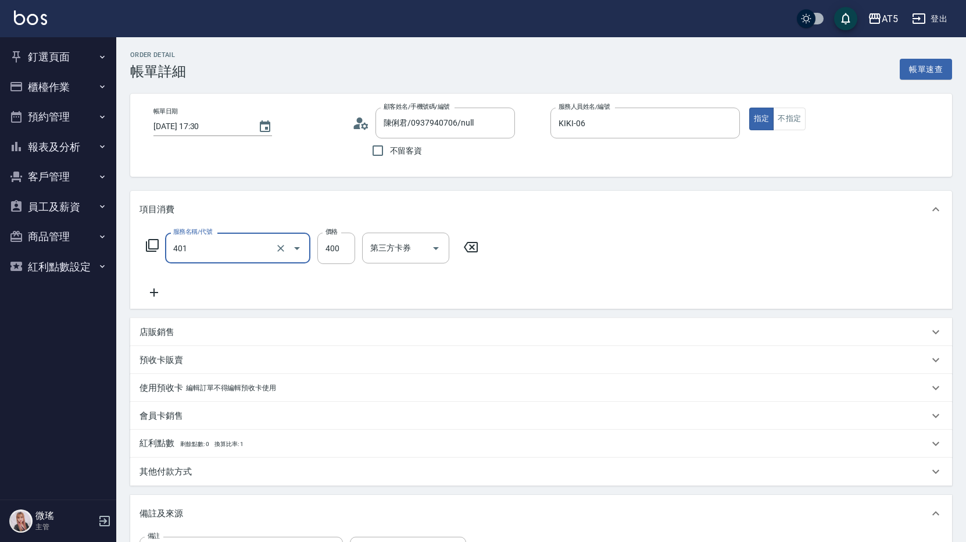
type input "剪髮(401)"
type input "0"
type input "50"
type input "500"
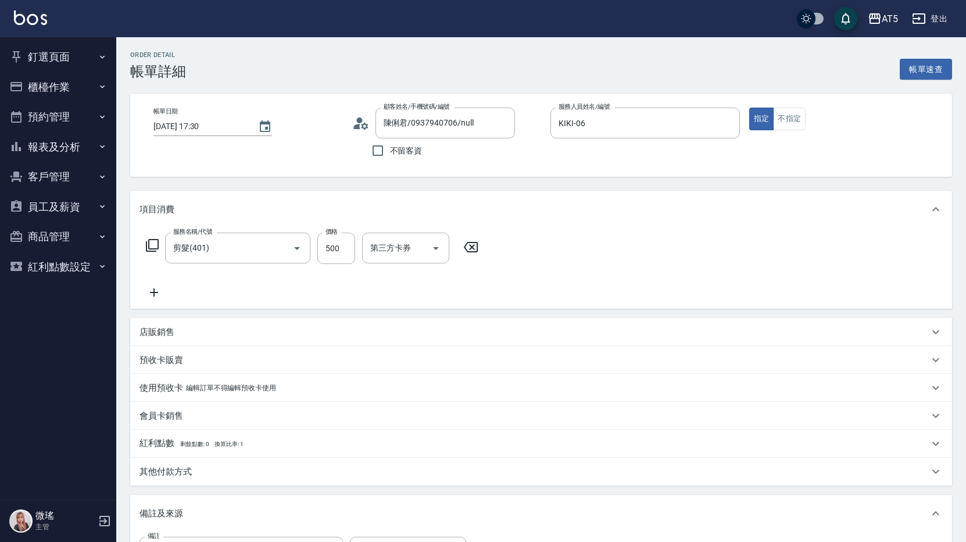
click at [154, 291] on icon at bounding box center [154, 292] width 29 height 14
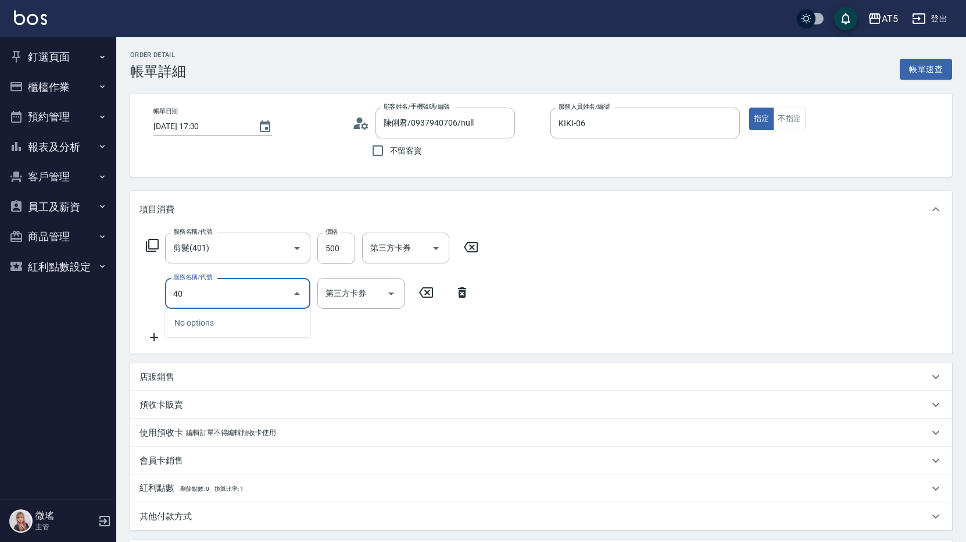
drag, startPoint x: 153, startPoint y: 289, endPoint x: 146, endPoint y: 289, distance: 7.0
click at [146, 289] on div "服務名稱/代號 40 服務名稱/代號 第三方卡券 第三方卡券" at bounding box center [308, 293] width 337 height 31
type input "201"
type input "80"
type input "洗髮(201)"
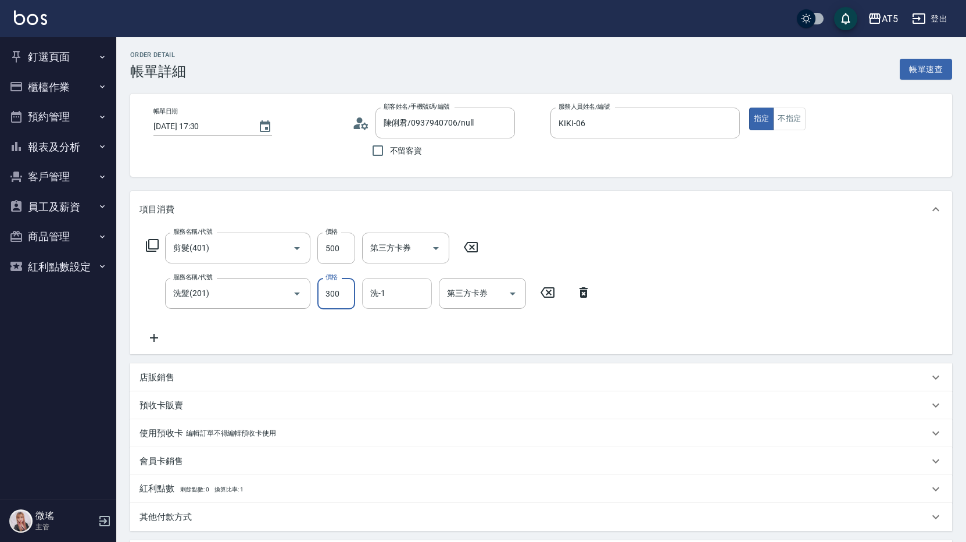
click at [397, 306] on div "洗-1" at bounding box center [397, 293] width 70 height 31
type input "sandy-03"
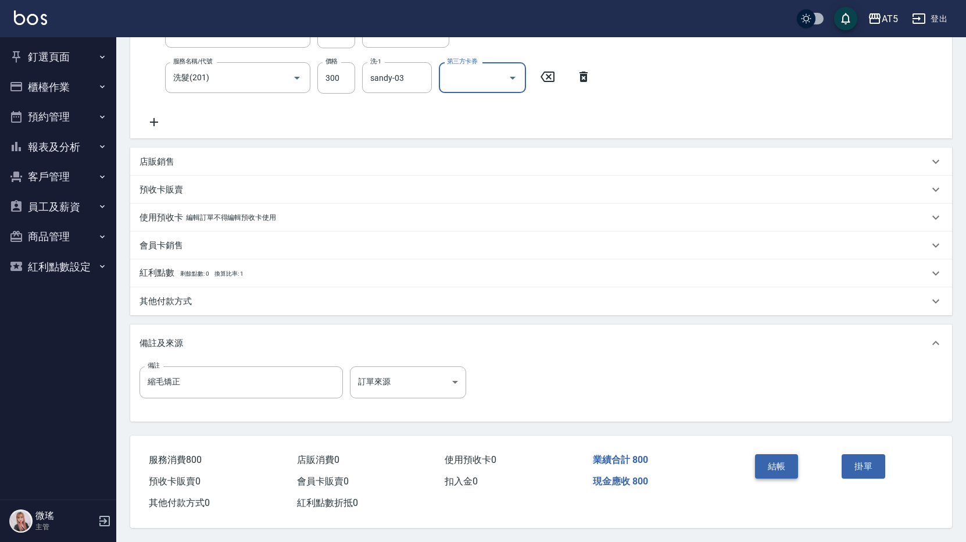
click at [765, 454] on button "結帳" at bounding box center [777, 466] width 44 height 24
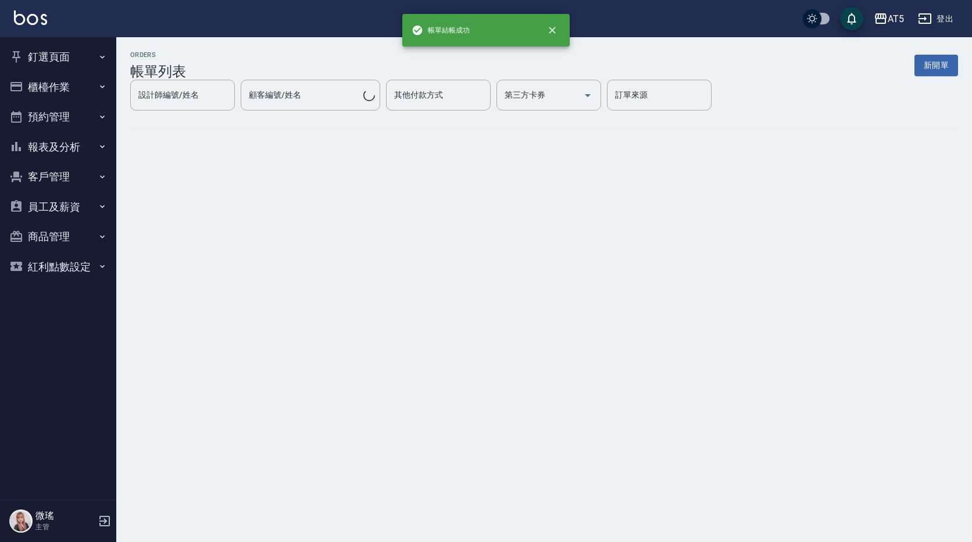
click at [83, 51] on button "釘選頁面" at bounding box center [58, 57] width 107 height 30
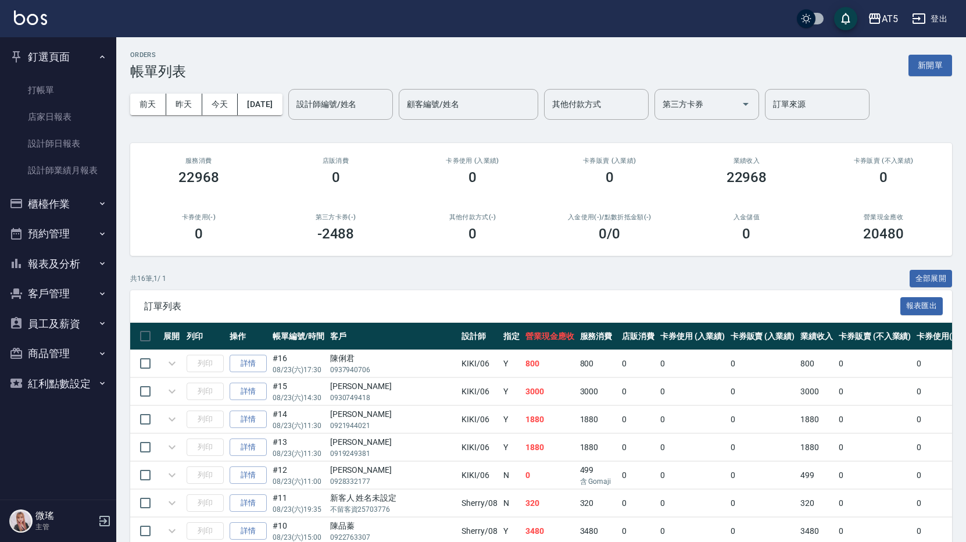
click at [53, 60] on button "釘選頁面" at bounding box center [58, 57] width 107 height 30
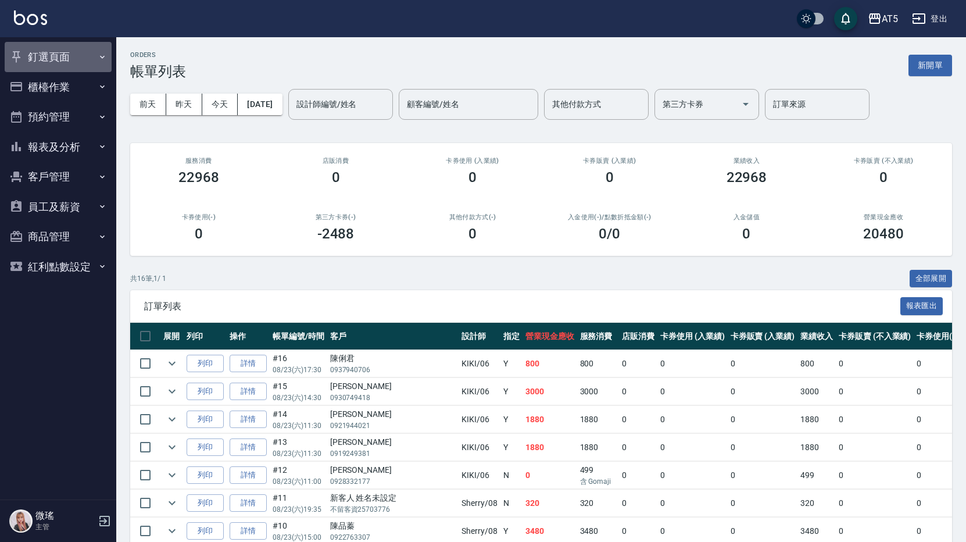
click at [52, 66] on button "釘選頁面" at bounding box center [58, 57] width 107 height 30
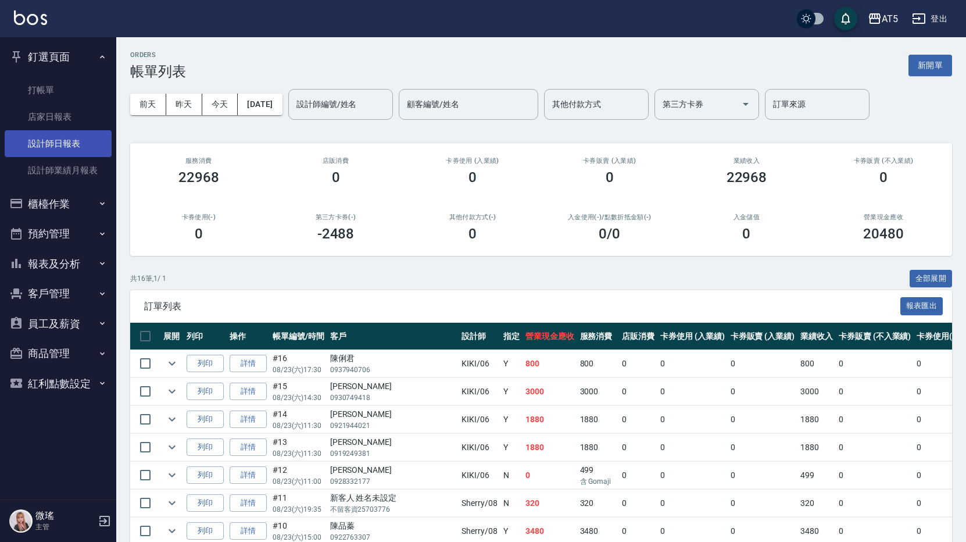
click at [64, 146] on link "設計師日報表" at bounding box center [58, 143] width 107 height 27
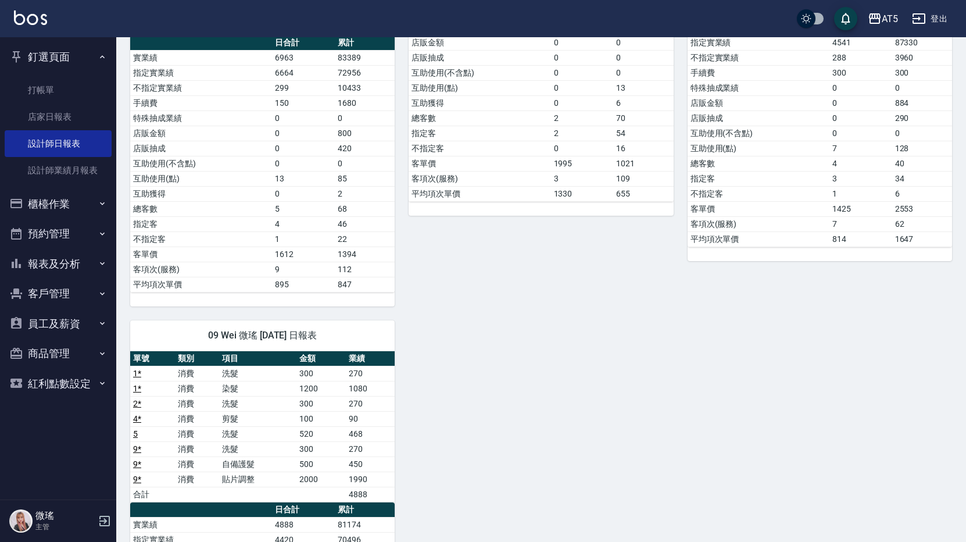
scroll to position [116, 0]
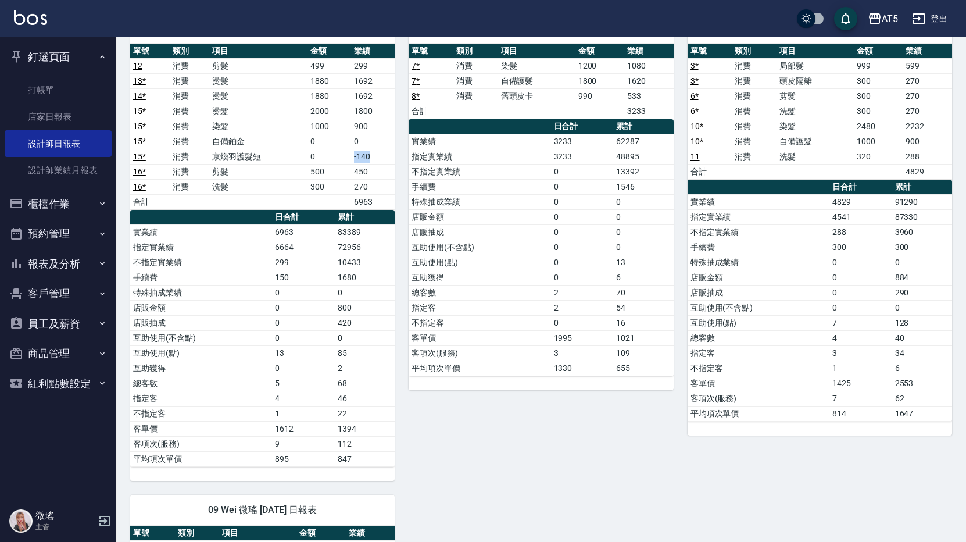
drag, startPoint x: 373, startPoint y: 156, endPoint x: 352, endPoint y: 160, distance: 21.3
click at [352, 160] on td "-140" at bounding box center [373, 156] width 44 height 15
drag, startPoint x: 352, startPoint y: 160, endPoint x: 391, endPoint y: 163, distance: 39.6
click at [391, 163] on td "-140" at bounding box center [373, 156] width 44 height 15
click at [48, 116] on link "店家日報表" at bounding box center [58, 116] width 107 height 27
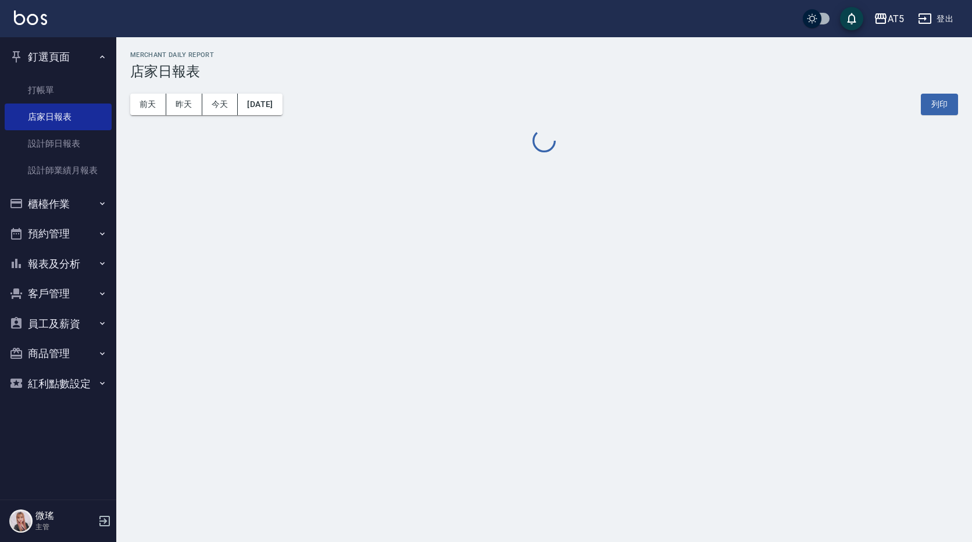
click at [48, 199] on button "櫃檯作業" at bounding box center [58, 204] width 107 height 30
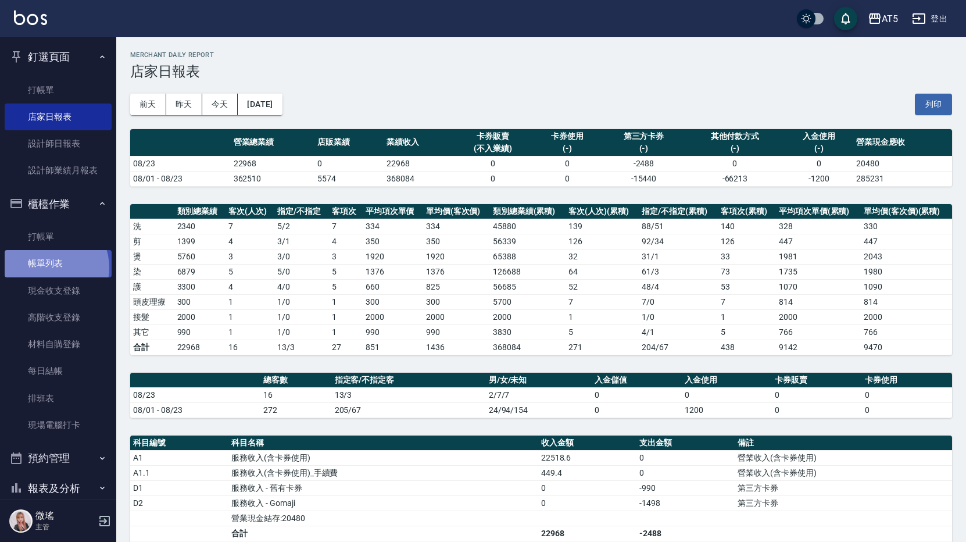
click at [49, 267] on link "帳單列表" at bounding box center [58, 263] width 107 height 27
click at [53, 270] on link "帳單列表" at bounding box center [58, 263] width 107 height 27
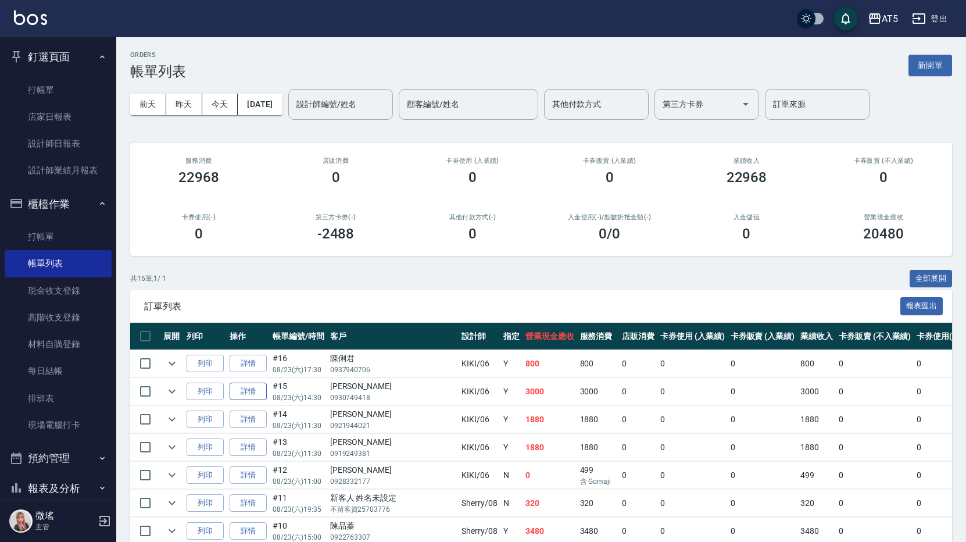
click at [247, 392] on link "詳情" at bounding box center [248, 392] width 37 height 18
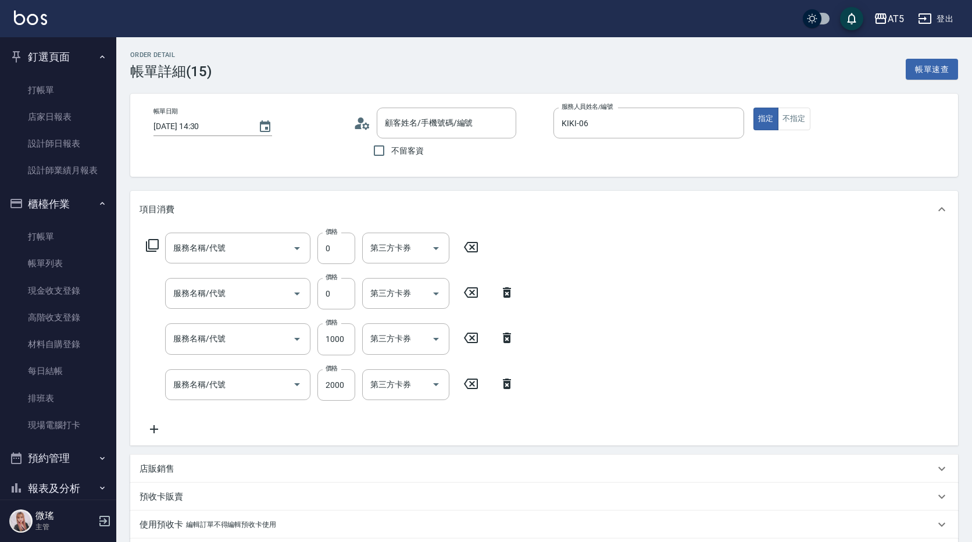
type input "[DATE] 14:30"
type input "KIKI-06"
type input "300"
type input "燙護*2"
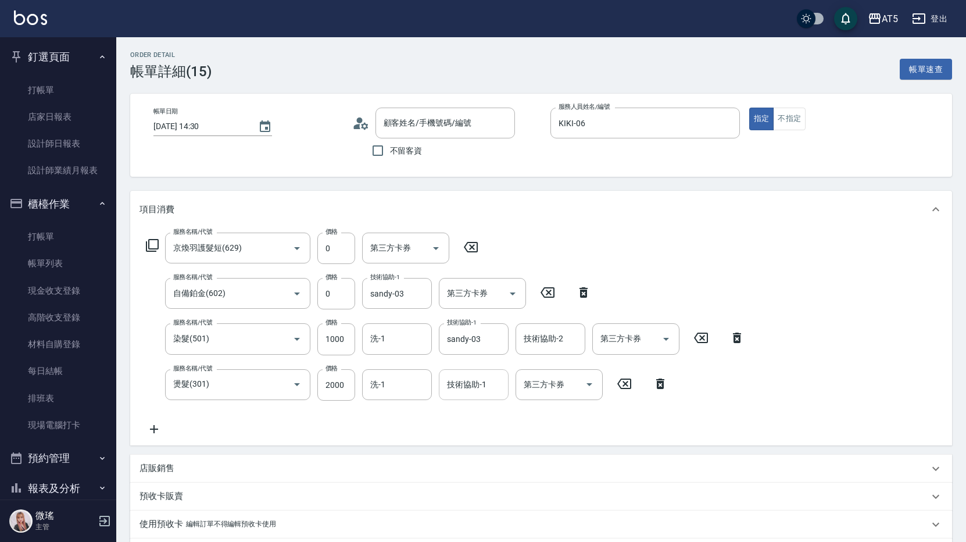
type input "京煥羽護髮短(629)"
type input "自備鉑金(602)"
type input "染髮(501)"
type input "燙髮(301)"
type input "[PERSON_NAME]/0930749418/null"
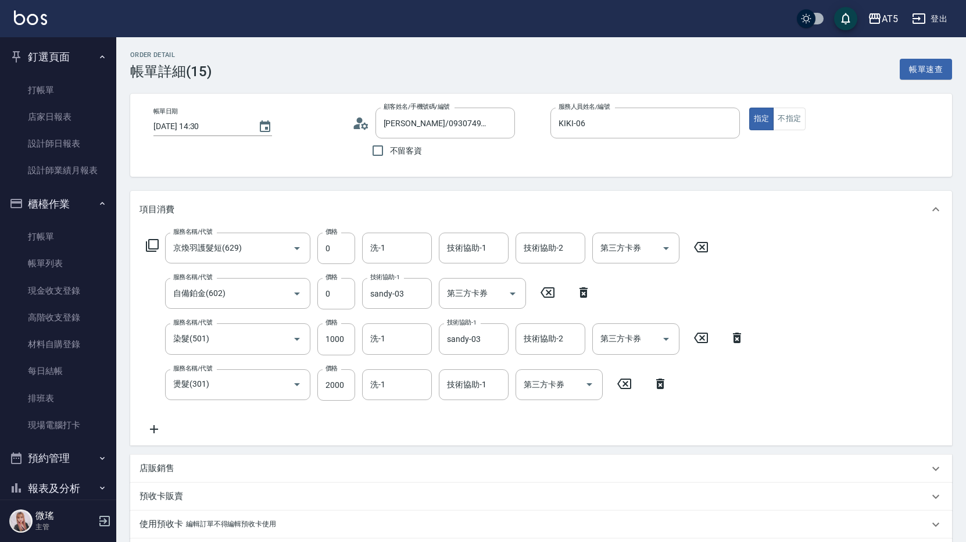
click at [708, 249] on icon at bounding box center [701, 247] width 14 height 10
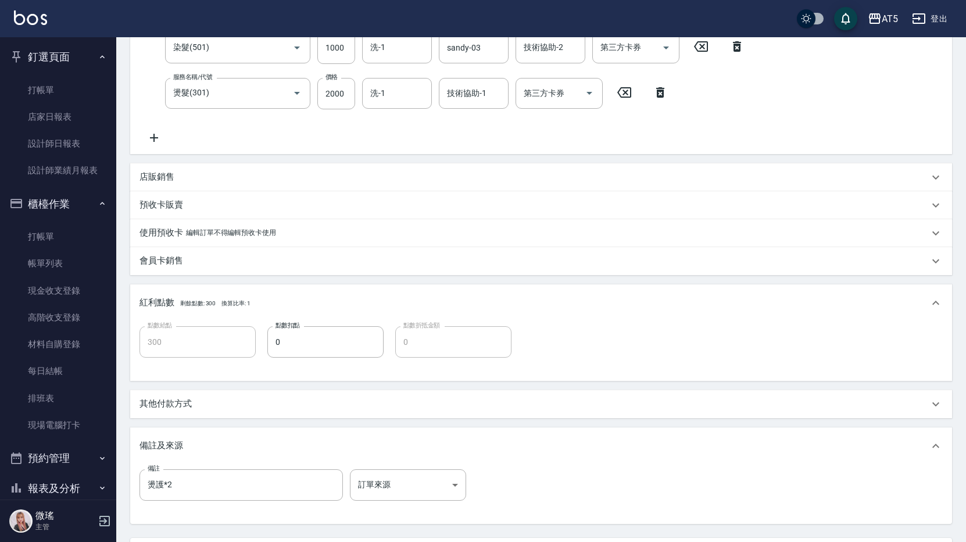
scroll to position [349, 0]
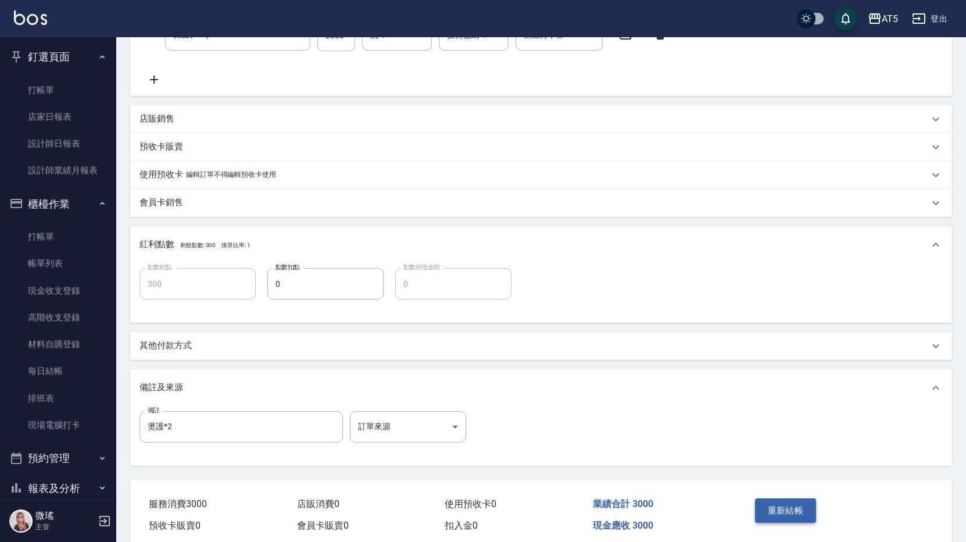
click at [776, 504] on button "重新結帳" at bounding box center [786, 510] width 62 height 24
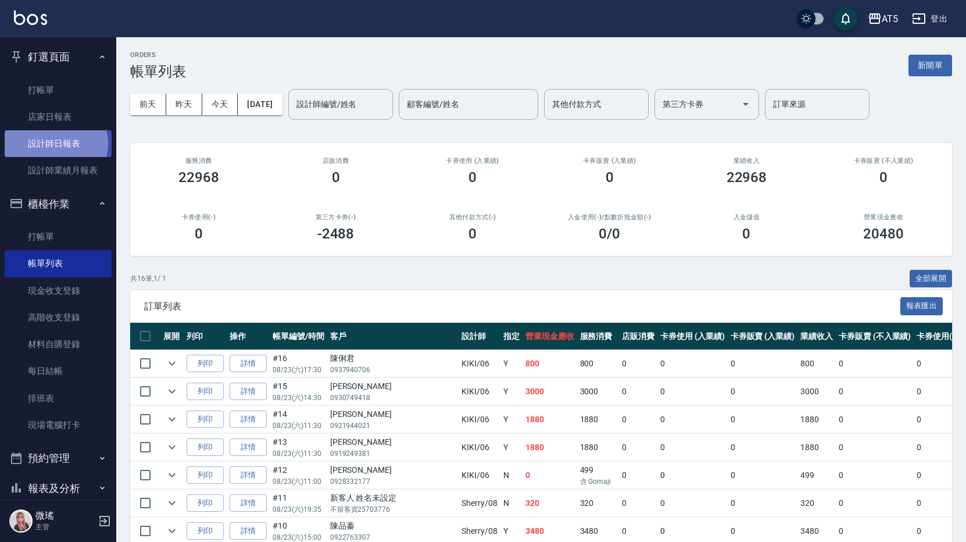
click at [53, 144] on link "設計師日報表" at bounding box center [58, 143] width 107 height 27
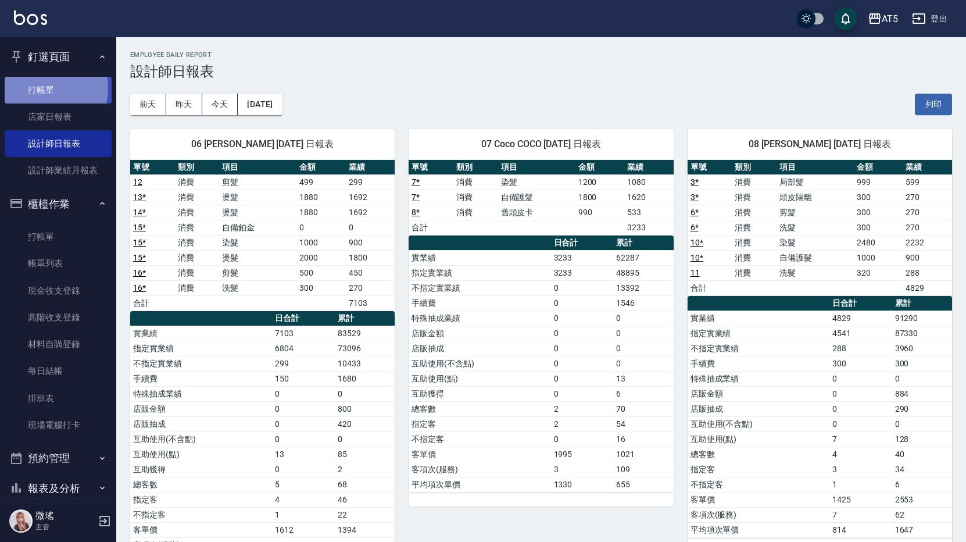
click at [40, 88] on link "打帳單" at bounding box center [58, 90] width 107 height 27
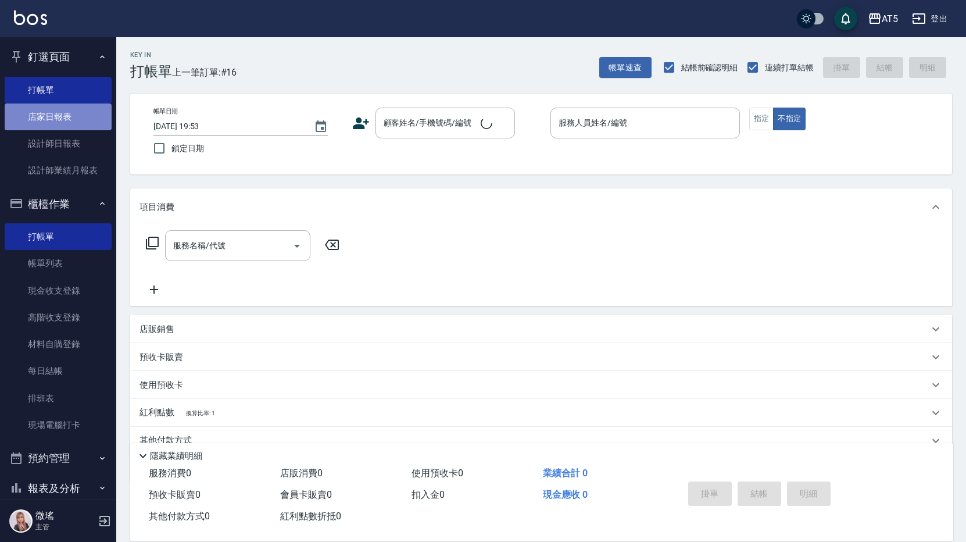
click at [68, 127] on link "店家日報表" at bounding box center [58, 116] width 107 height 27
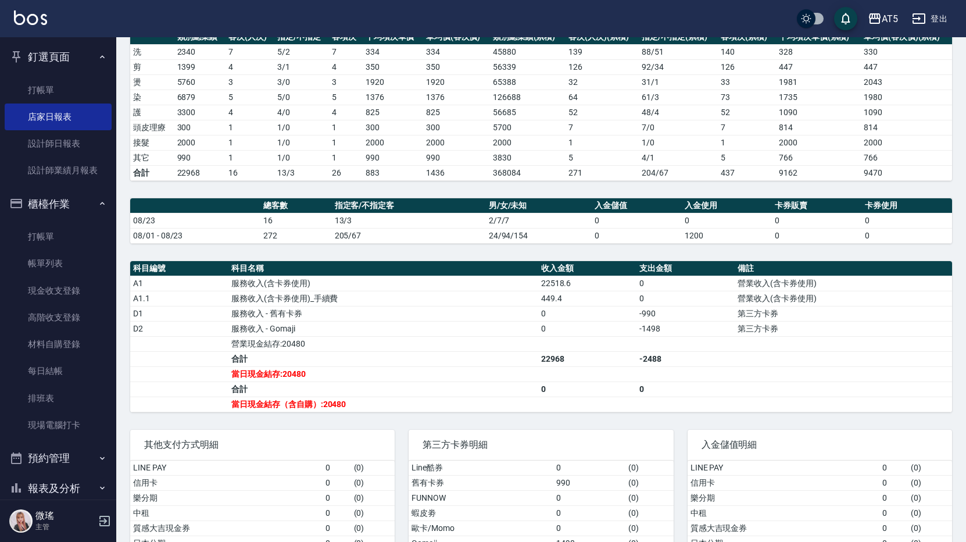
scroll to position [227, 0]
